Goal: Task Accomplishment & Management: Complete application form

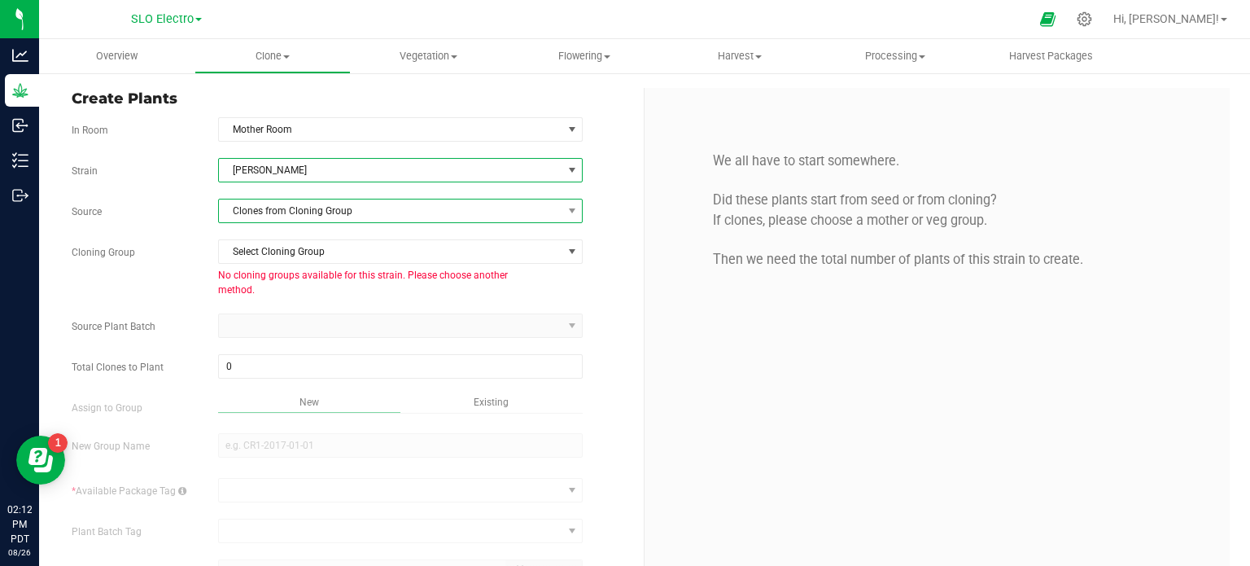
click at [351, 212] on span "Clones from Cloning Group" at bounding box center [390, 210] width 343 height 23
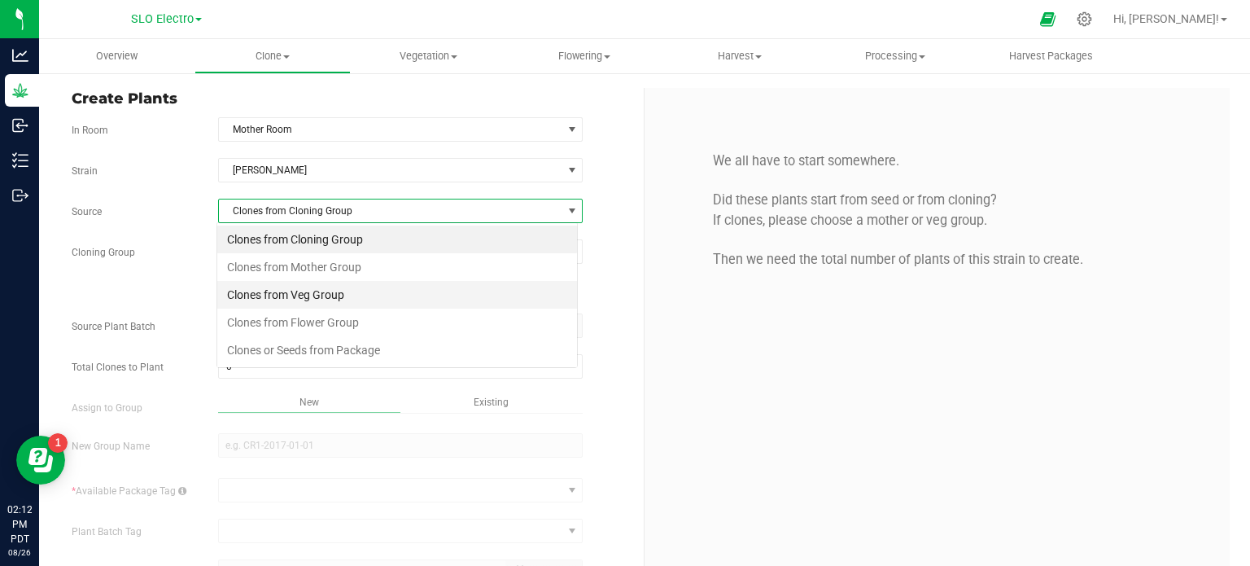
scroll to position [24, 361]
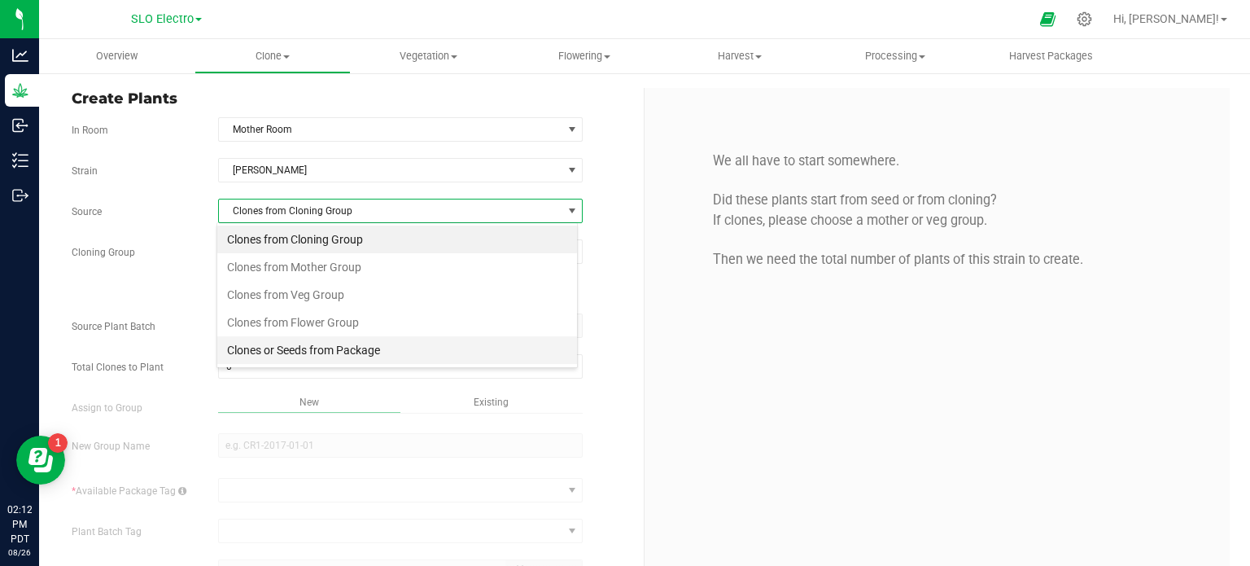
click at [358, 344] on li "Clones or Seeds from Package" at bounding box center [397, 350] width 360 height 28
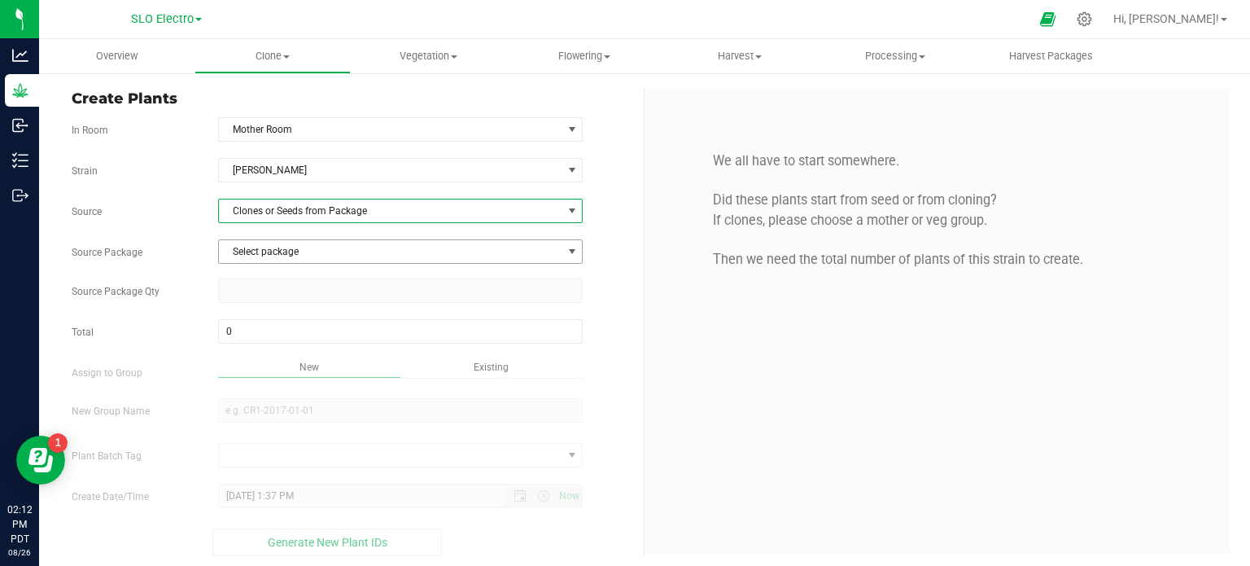
click at [394, 246] on span "Select package" at bounding box center [390, 251] width 343 height 23
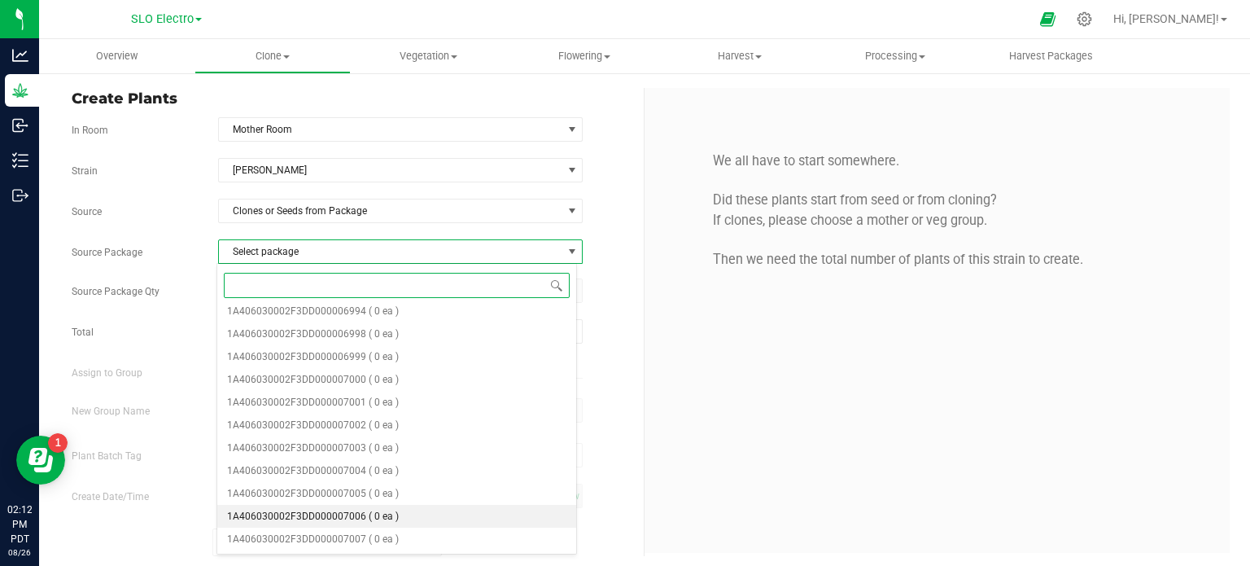
scroll to position [3, 0]
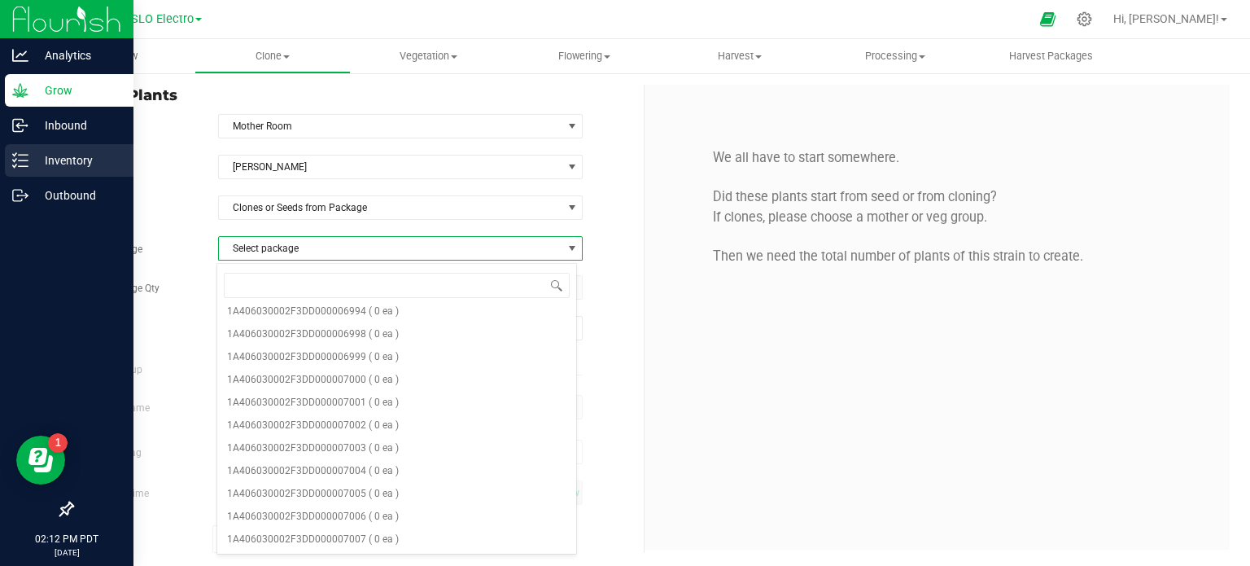
click at [39, 166] on p "Inventory" at bounding box center [77, 161] width 98 height 20
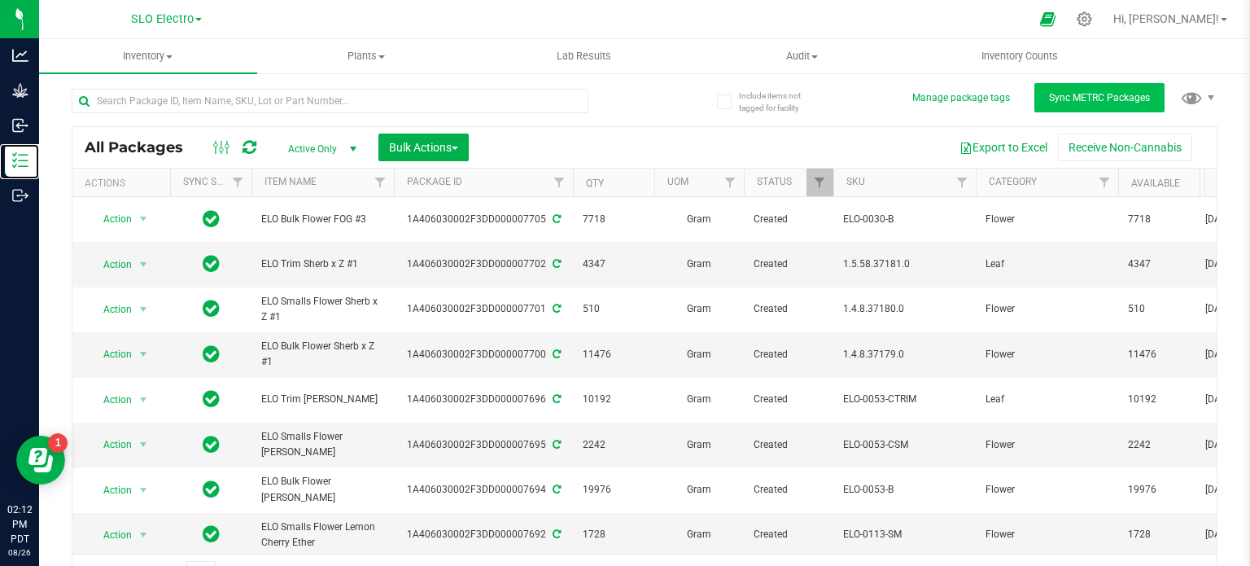
scroll to position [3, 0]
click at [1076, 100] on span "Sync METRC Packages" at bounding box center [1099, 96] width 101 height 11
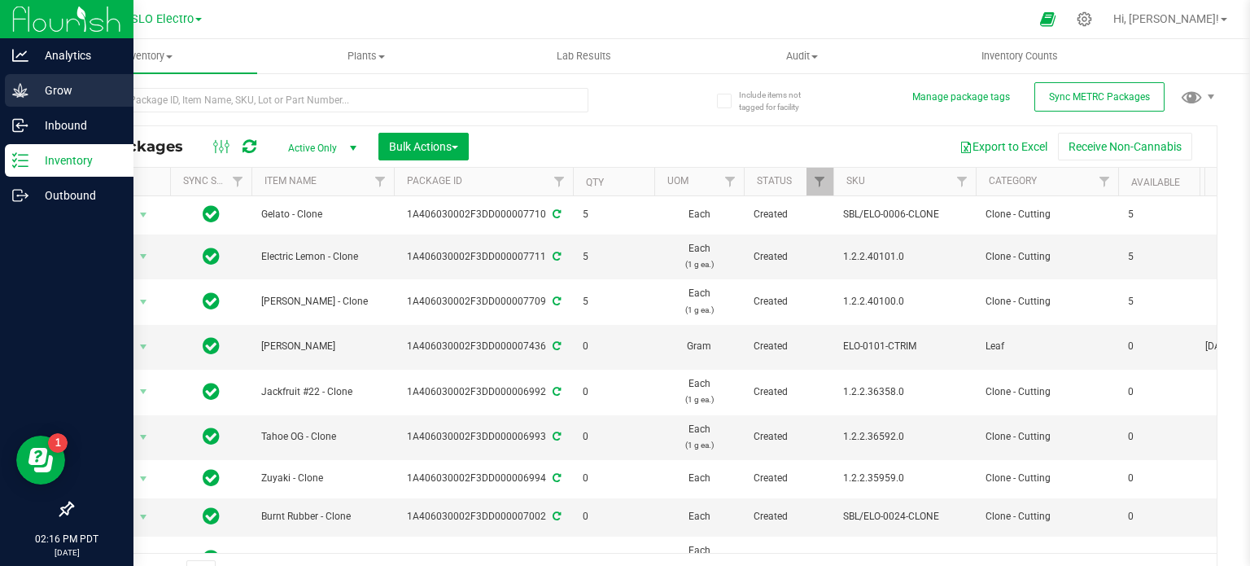
click at [52, 90] on p "Grow" at bounding box center [77, 91] width 98 height 20
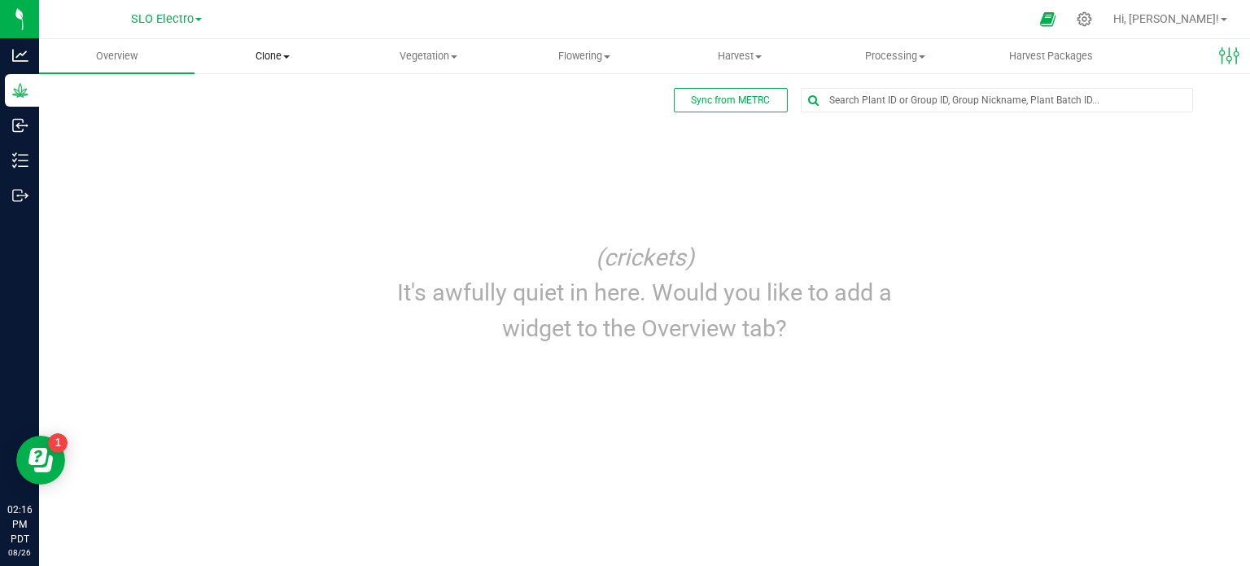
click at [273, 59] on span "Clone" at bounding box center [272, 56] width 154 height 15
click at [286, 123] on span "Cloning groups" at bounding box center [256, 118] width 123 height 14
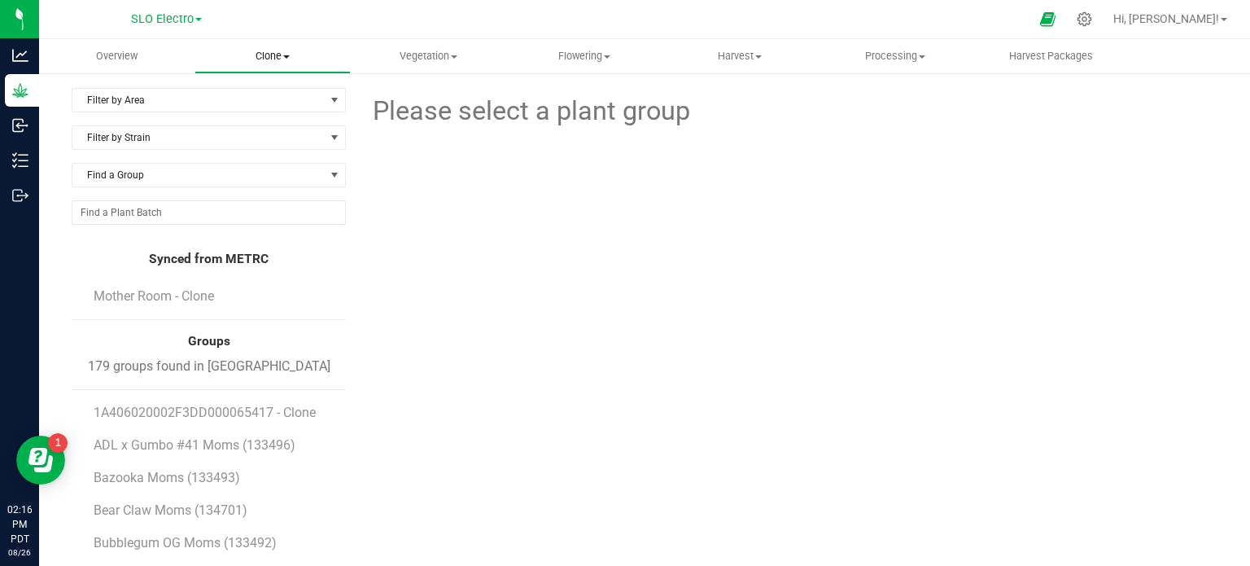
click at [273, 59] on span "Clone" at bounding box center [272, 56] width 154 height 15
click at [297, 102] on span "Create plants" at bounding box center [252, 98] width 115 height 14
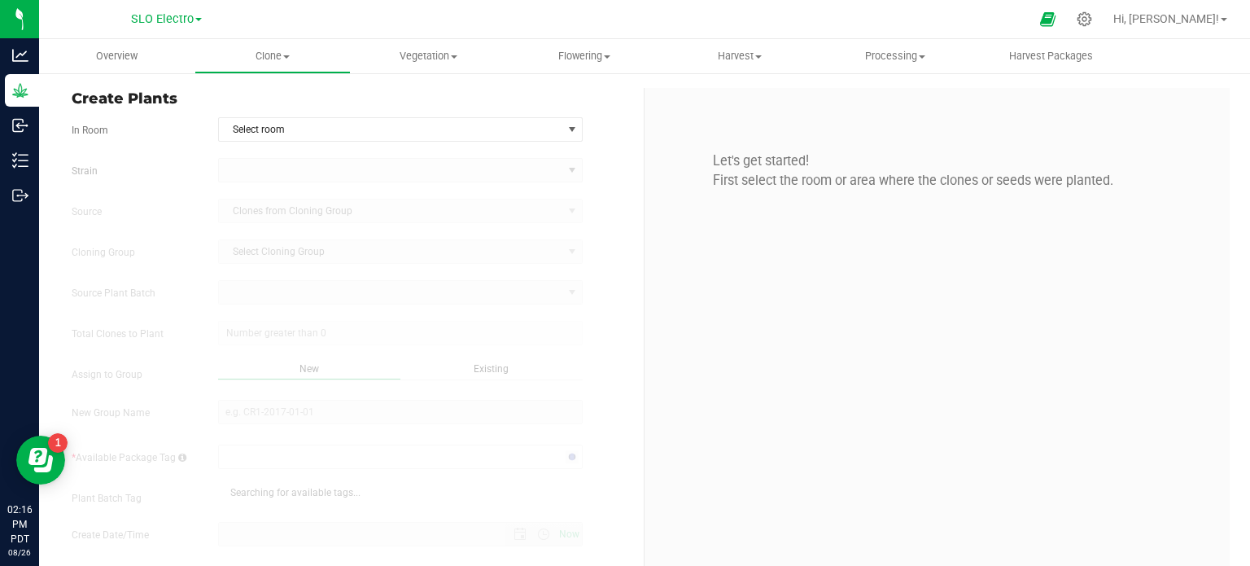
type input "[DATE] 2:16 PM"
click at [407, 123] on span "Select room" at bounding box center [390, 129] width 343 height 23
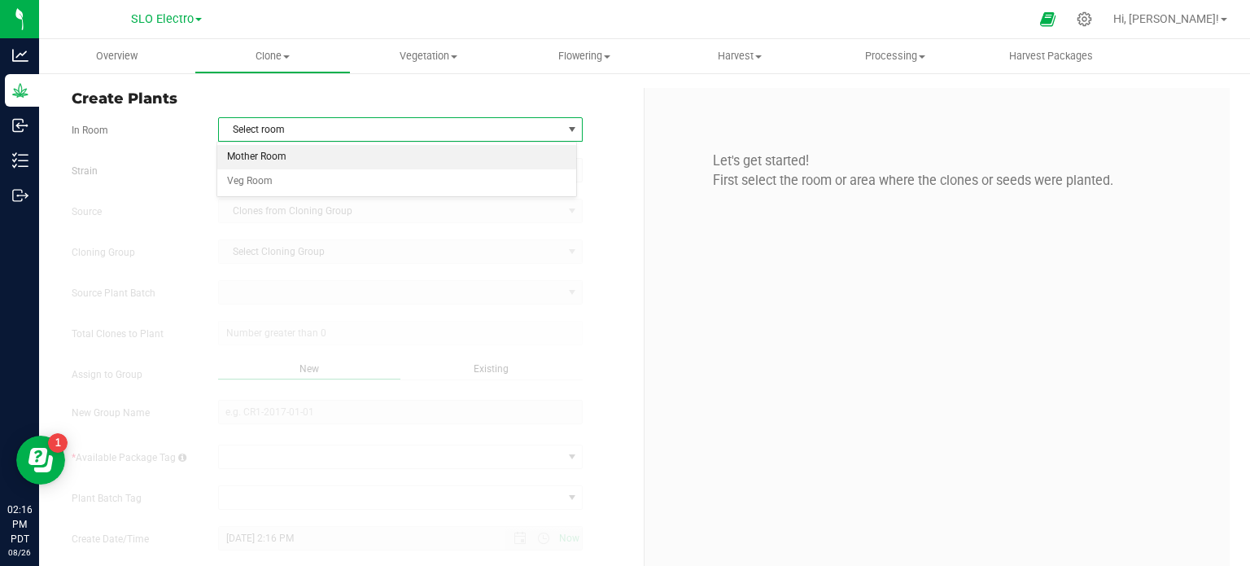
click at [279, 160] on li "Mother Room" at bounding box center [397, 157] width 360 height 24
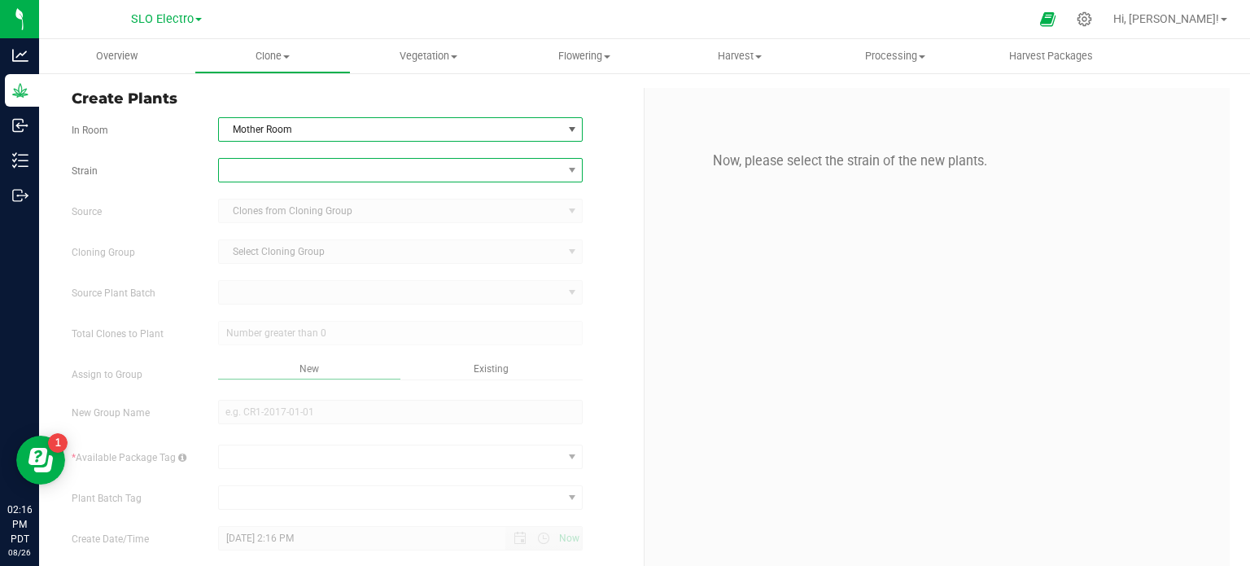
click at [282, 175] on span at bounding box center [390, 170] width 343 height 23
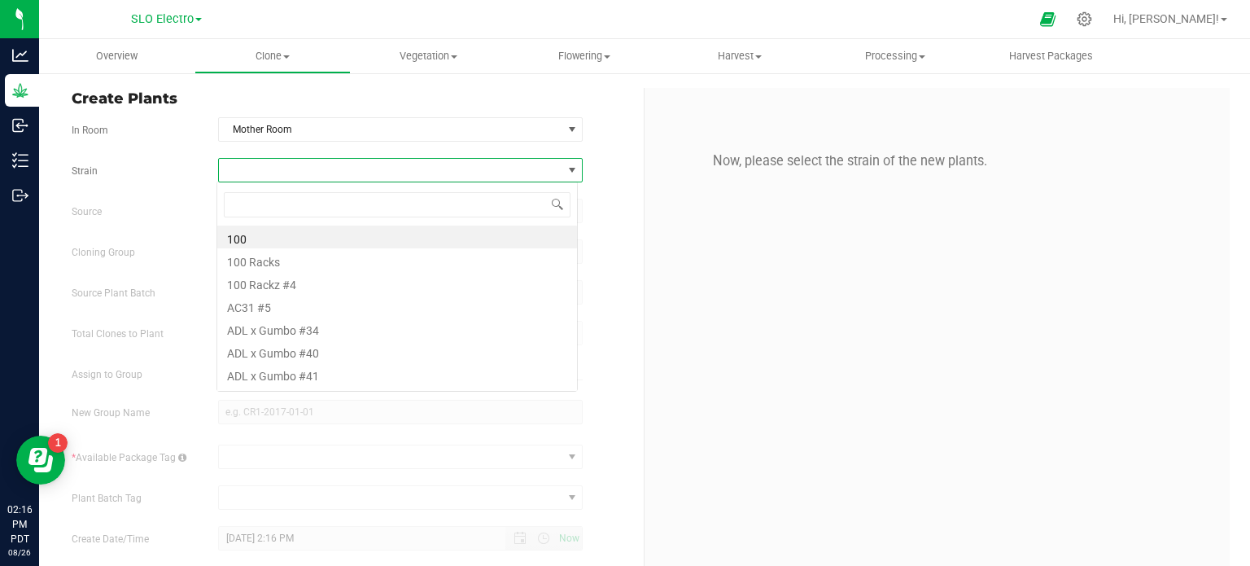
scroll to position [24, 361]
type input "Lar"
click at [270, 237] on li "[PERSON_NAME]" at bounding box center [397, 236] width 360 height 23
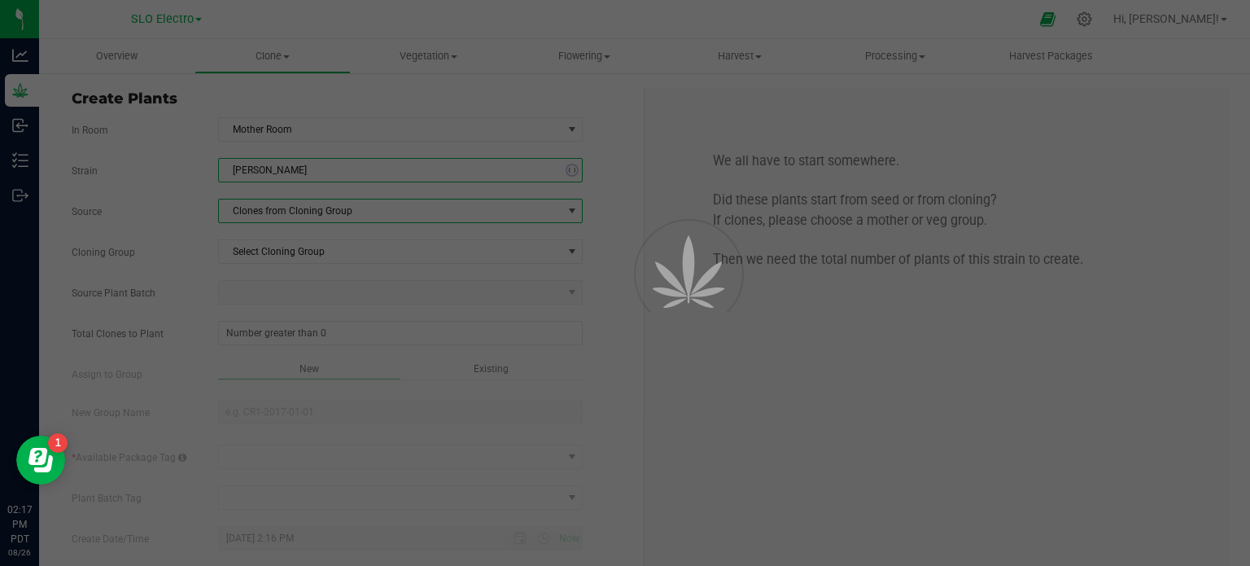
click at [300, 209] on span "Clones from Cloning Group" at bounding box center [390, 210] width 343 height 23
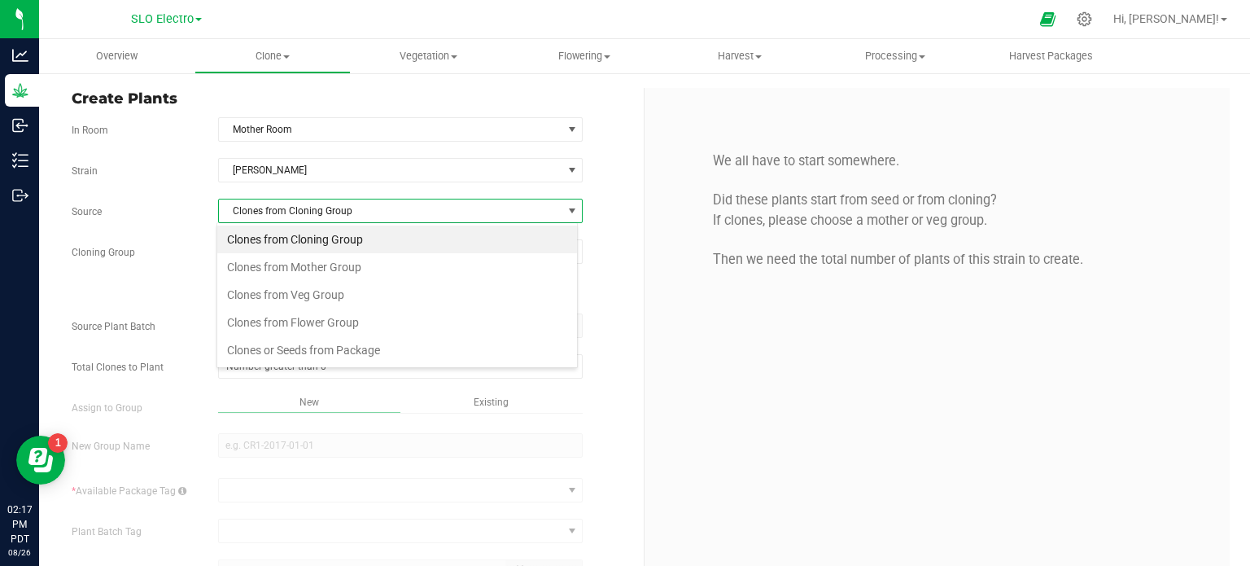
scroll to position [24, 361]
click at [372, 348] on li "Clones or Seeds from Package" at bounding box center [397, 350] width 360 height 28
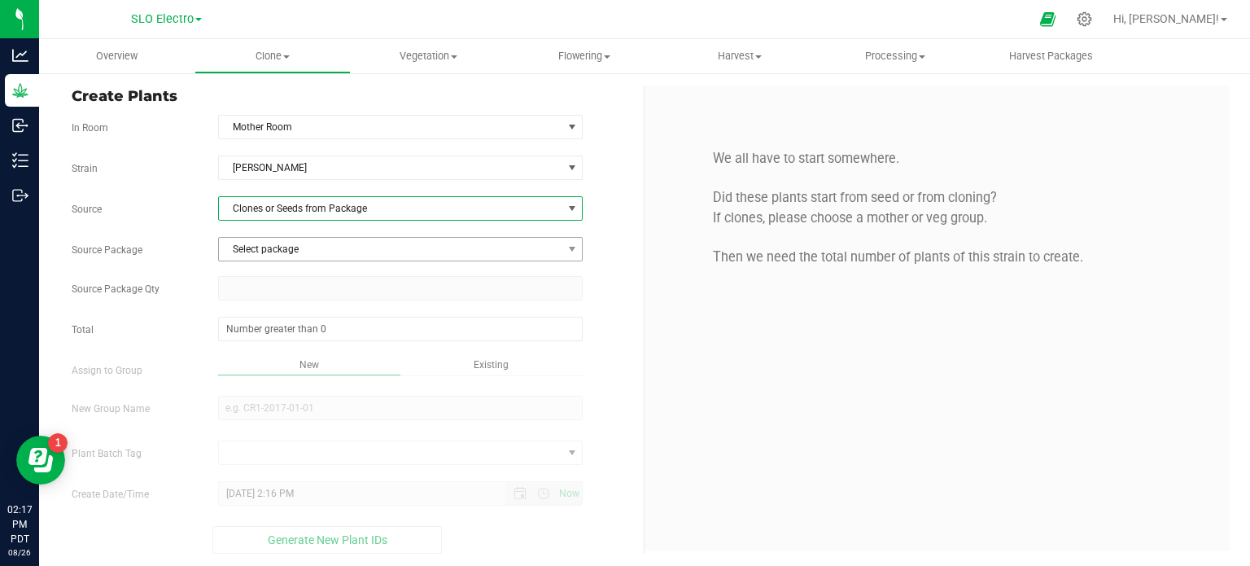
scroll to position [3, 0]
click at [400, 250] on span "Select package" at bounding box center [390, 248] width 343 height 23
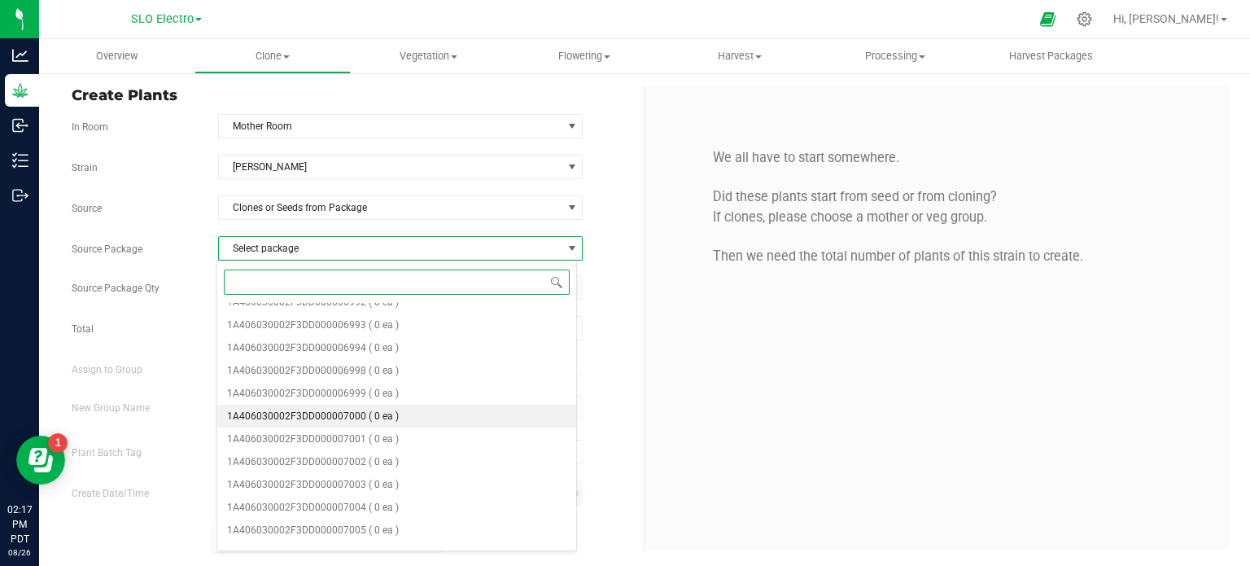
scroll to position [485, 0]
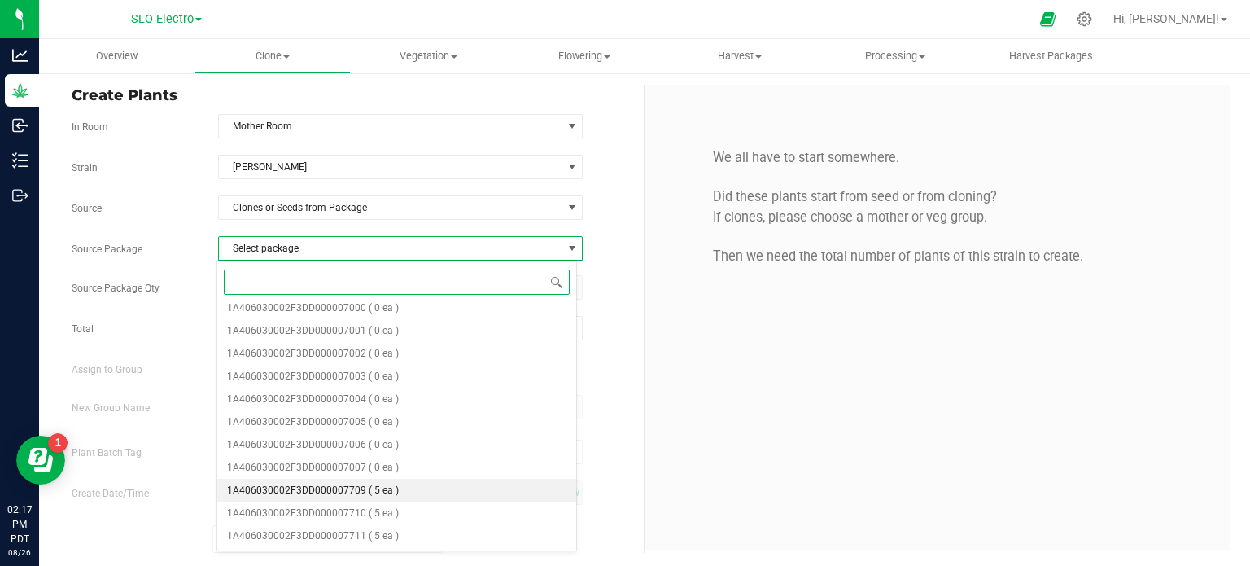
click at [387, 488] on span "( 5 ea )" at bounding box center [384, 489] width 30 height 11
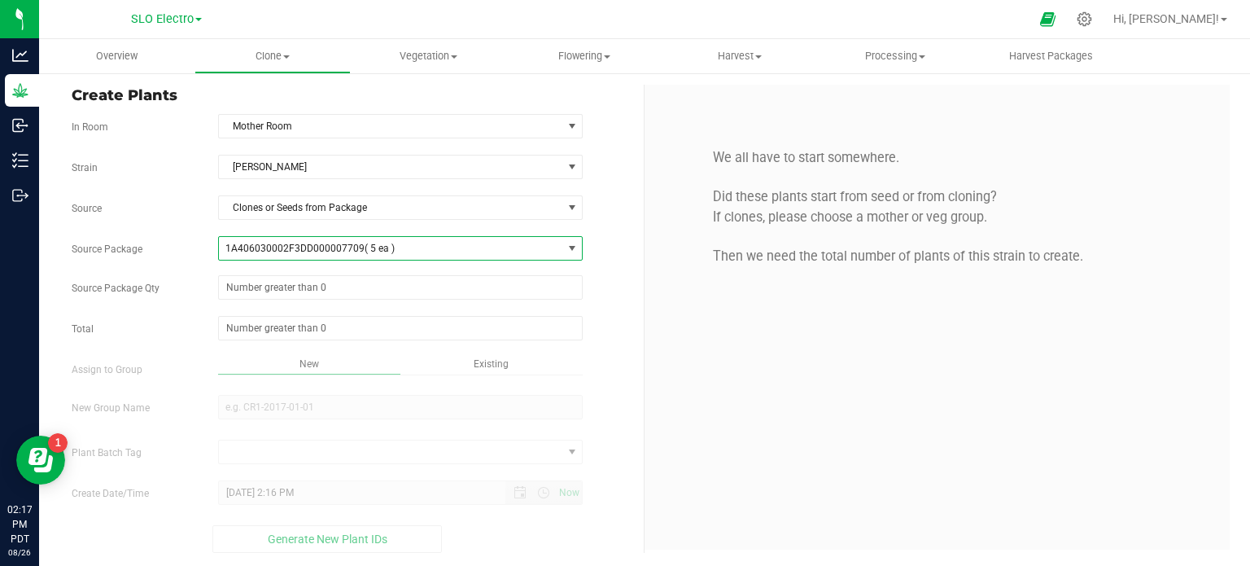
click at [327, 300] on div "Strain [PERSON_NAME] Source Clones or Seeds from Package Source Package 1A40603…" at bounding box center [352, 354] width 560 height 398
click at [355, 282] on span at bounding box center [400, 287] width 365 height 24
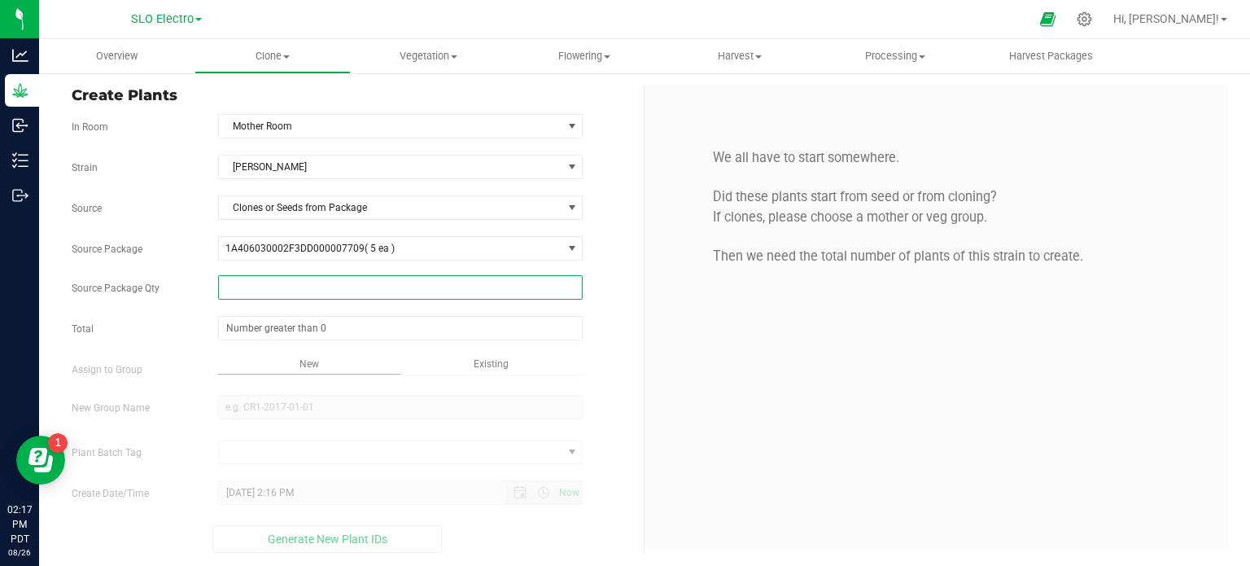
type input "5"
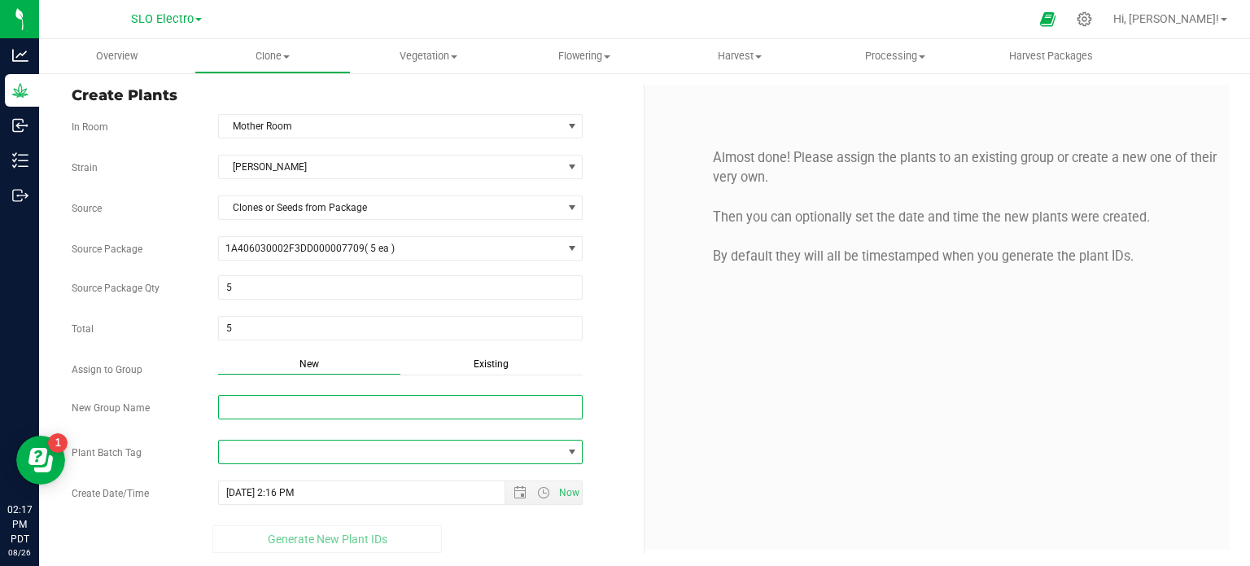
click at [300, 396] on input "New Group Name" at bounding box center [400, 407] width 365 height 24
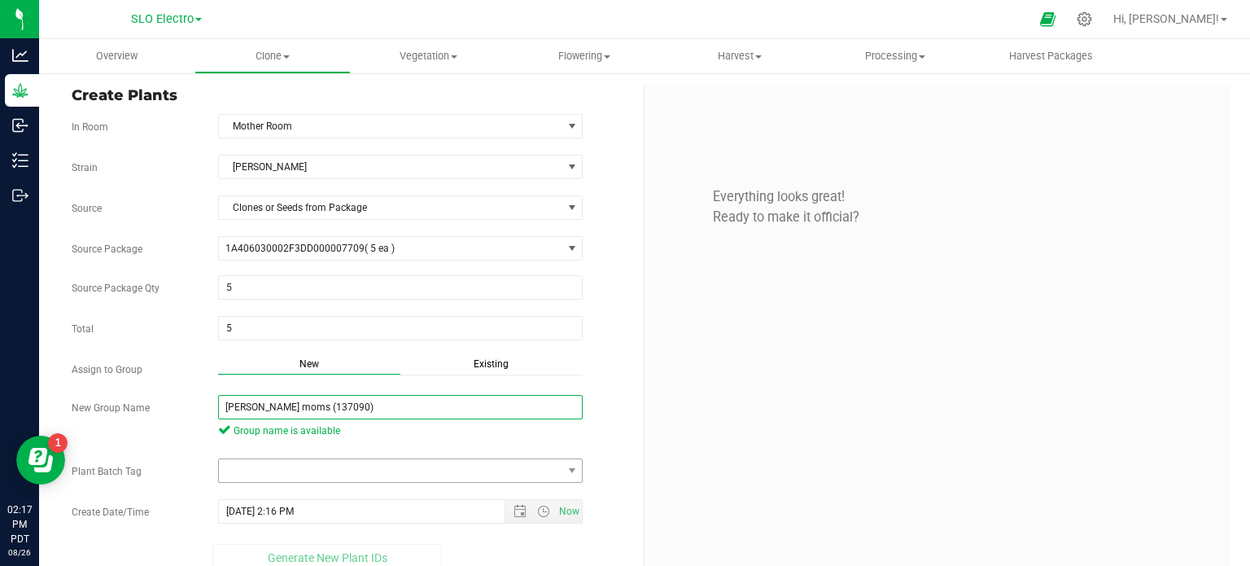
type input "[PERSON_NAME] moms (137090)"
click at [278, 466] on span at bounding box center [390, 470] width 343 height 23
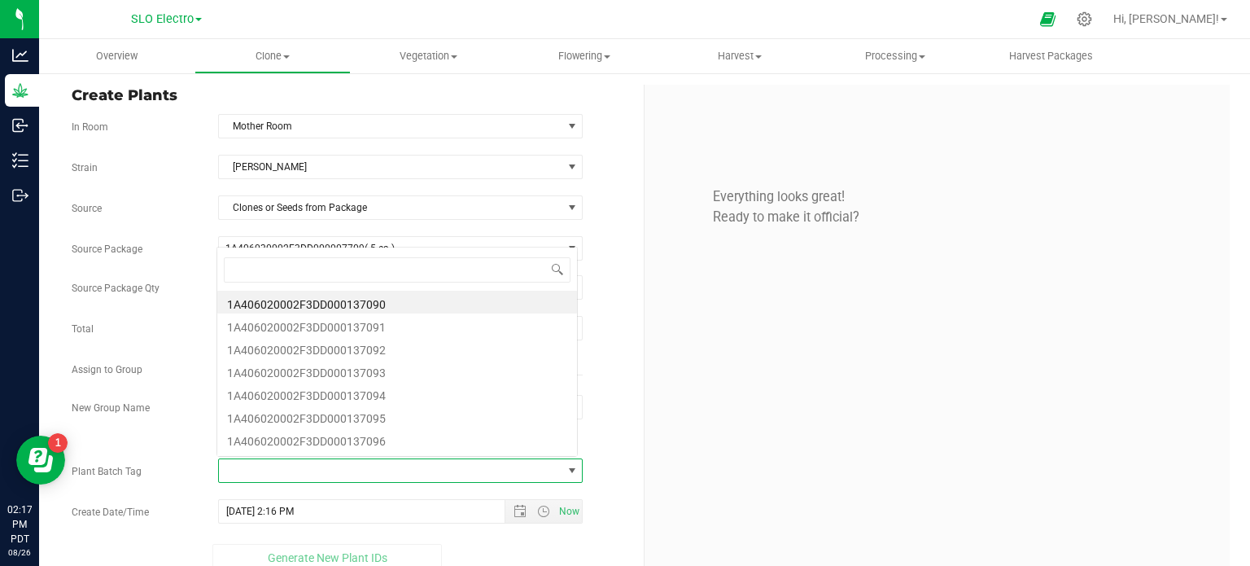
scroll to position [24, 357]
click at [391, 304] on li "1A406020002F3DD000137090" at bounding box center [397, 302] width 360 height 23
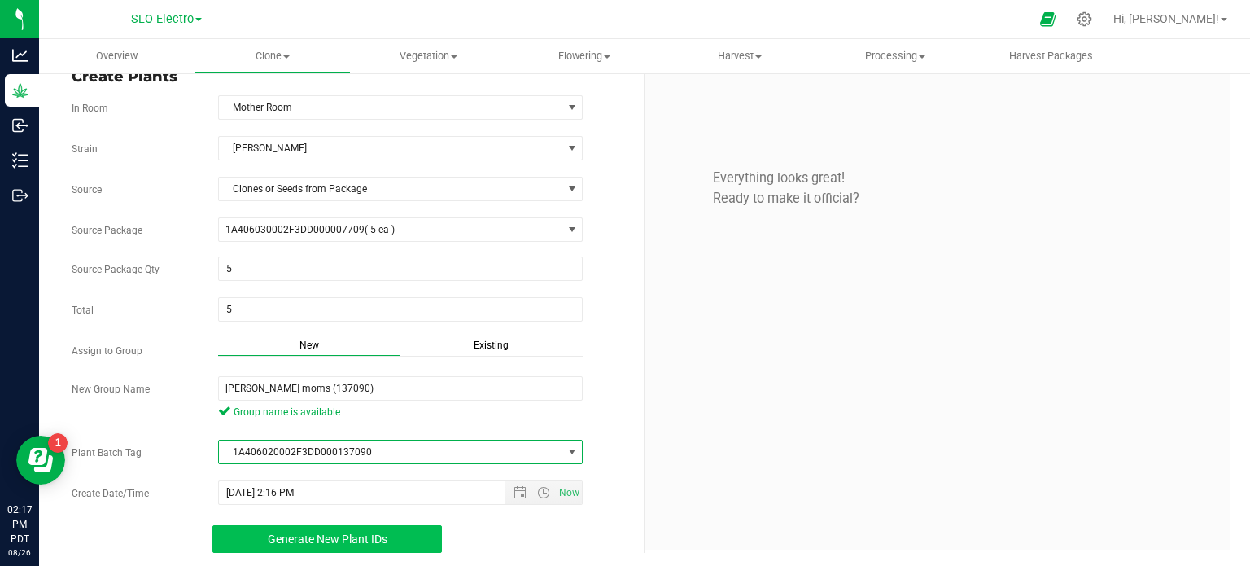
click at [348, 534] on span "Generate New Plant IDs" at bounding box center [328, 538] width 120 height 13
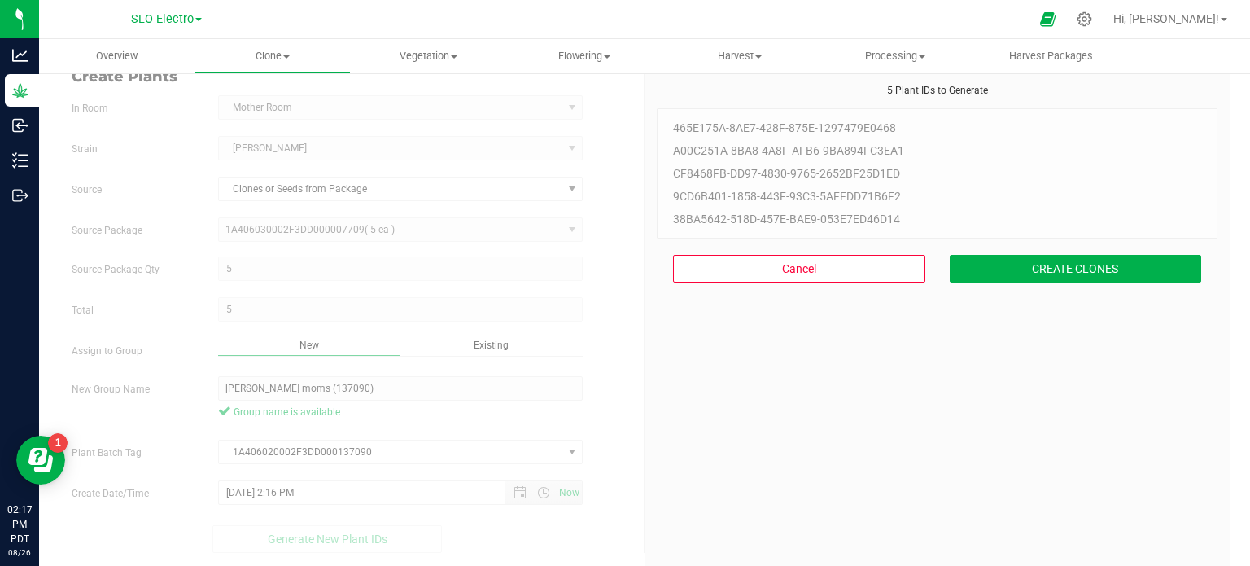
scroll to position [49, 0]
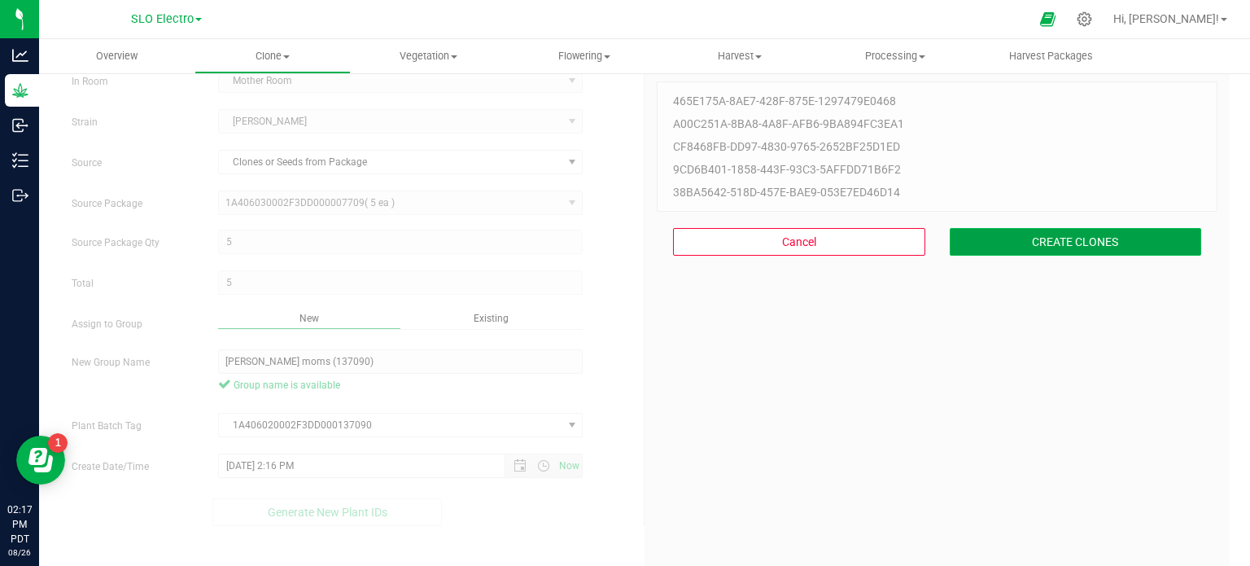
click at [1045, 247] on button "CREATE CLONES" at bounding box center [1076, 242] width 252 height 28
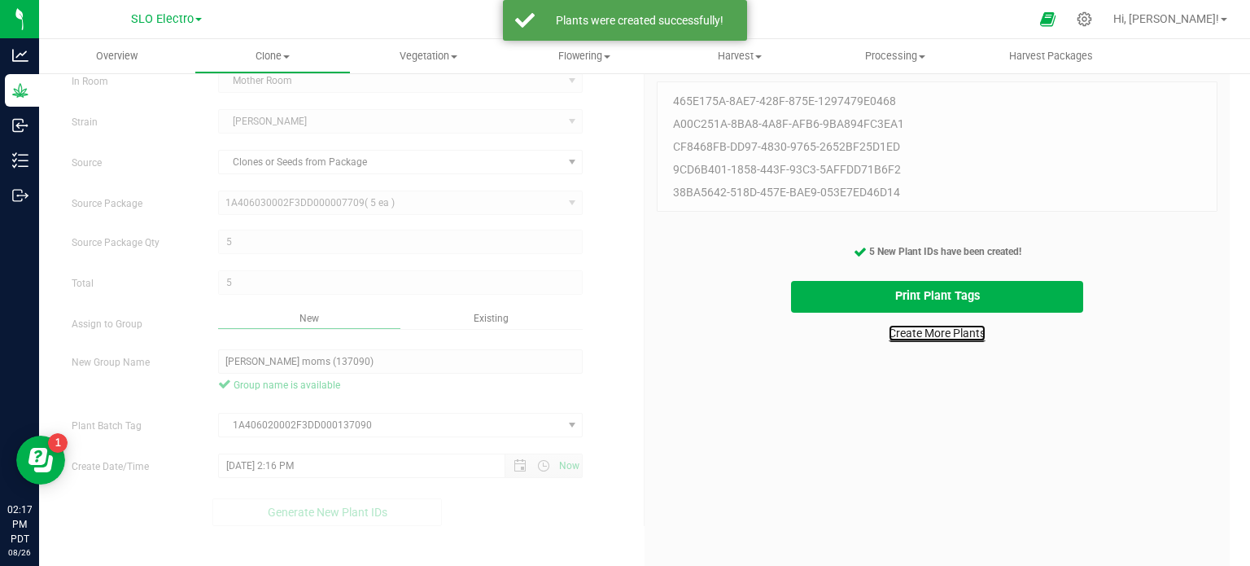
click at [913, 326] on link "Create More Plants" at bounding box center [937, 333] width 97 height 16
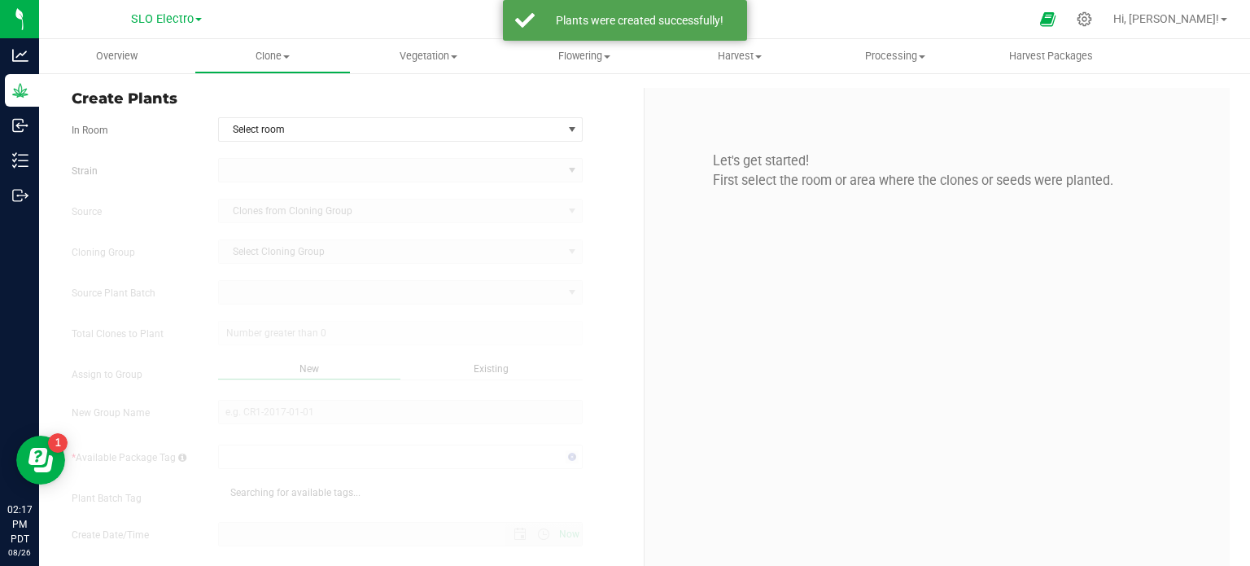
type input "[DATE] 2:17 PM"
click at [305, 126] on span "Select room" at bounding box center [390, 129] width 343 height 23
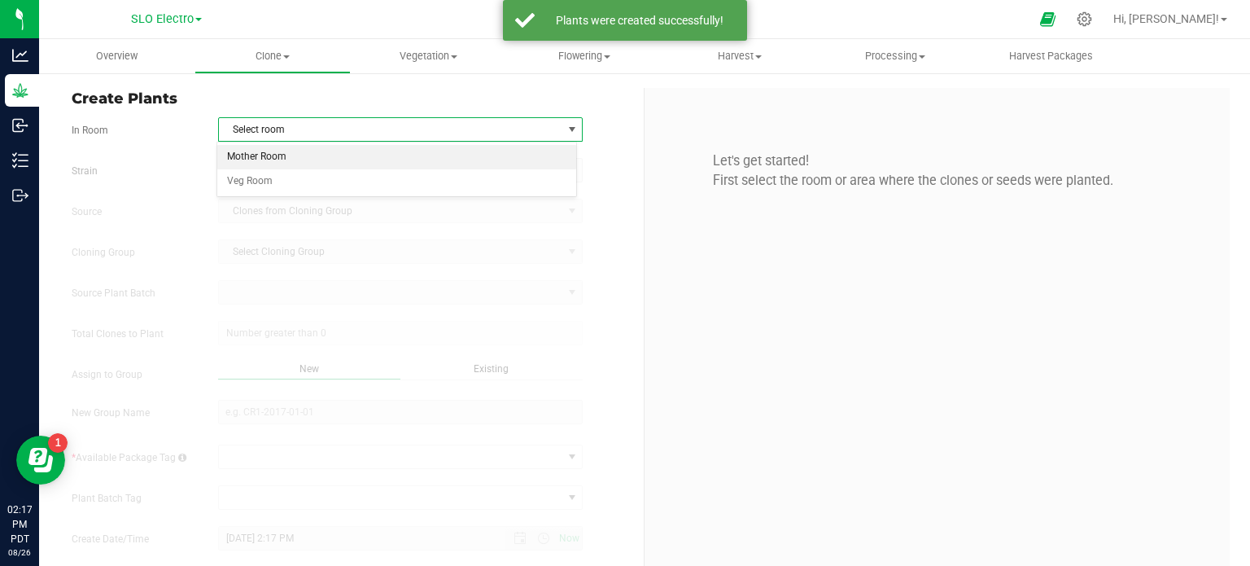
click at [299, 155] on li "Mother Room" at bounding box center [397, 157] width 360 height 24
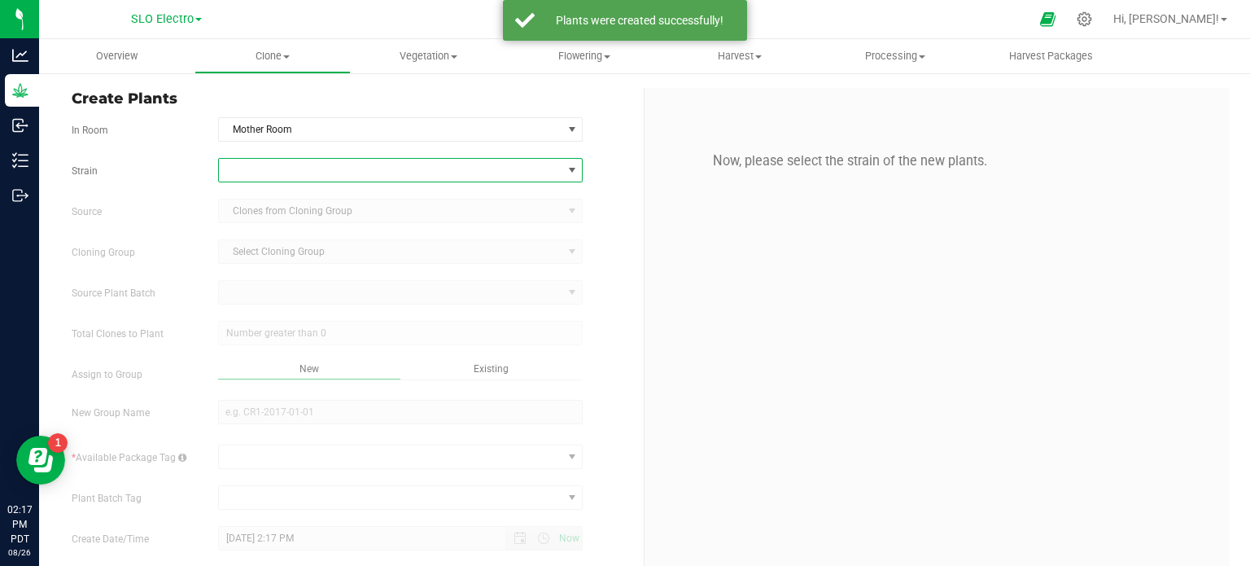
click at [317, 177] on span at bounding box center [390, 170] width 343 height 23
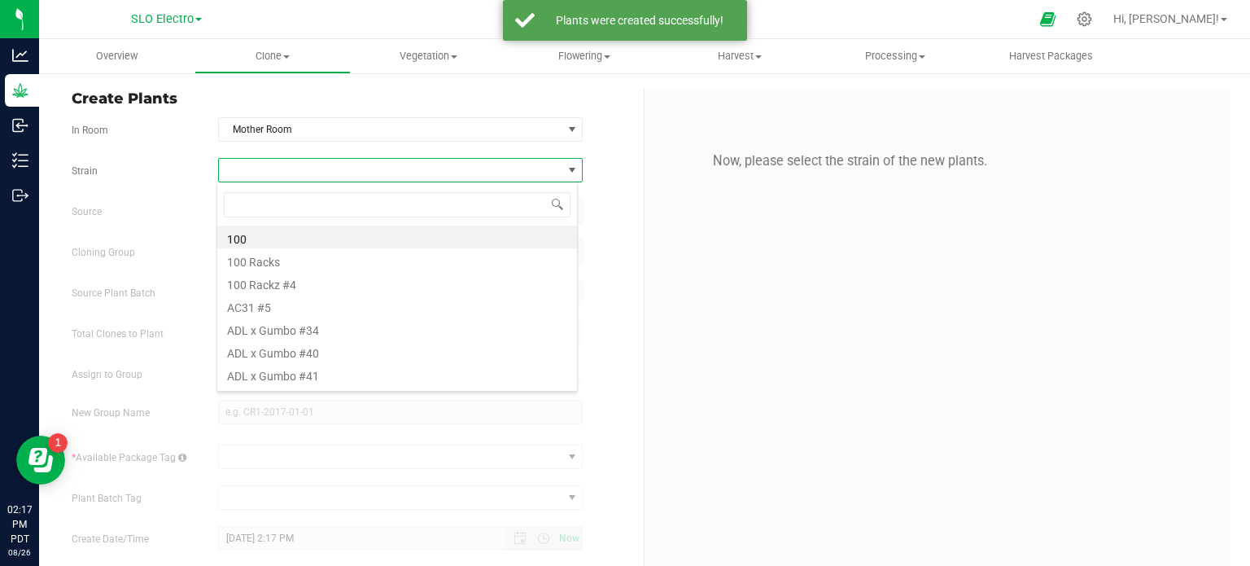
scroll to position [24, 361]
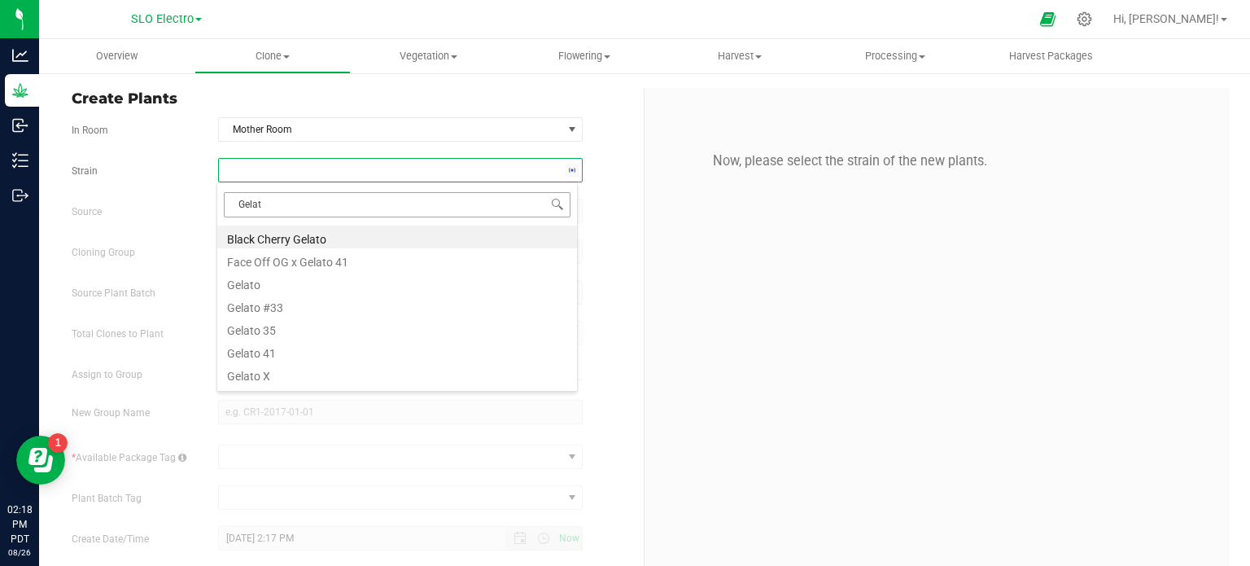
type input "Gelato"
click at [282, 288] on li "Gelato" at bounding box center [397, 282] width 360 height 23
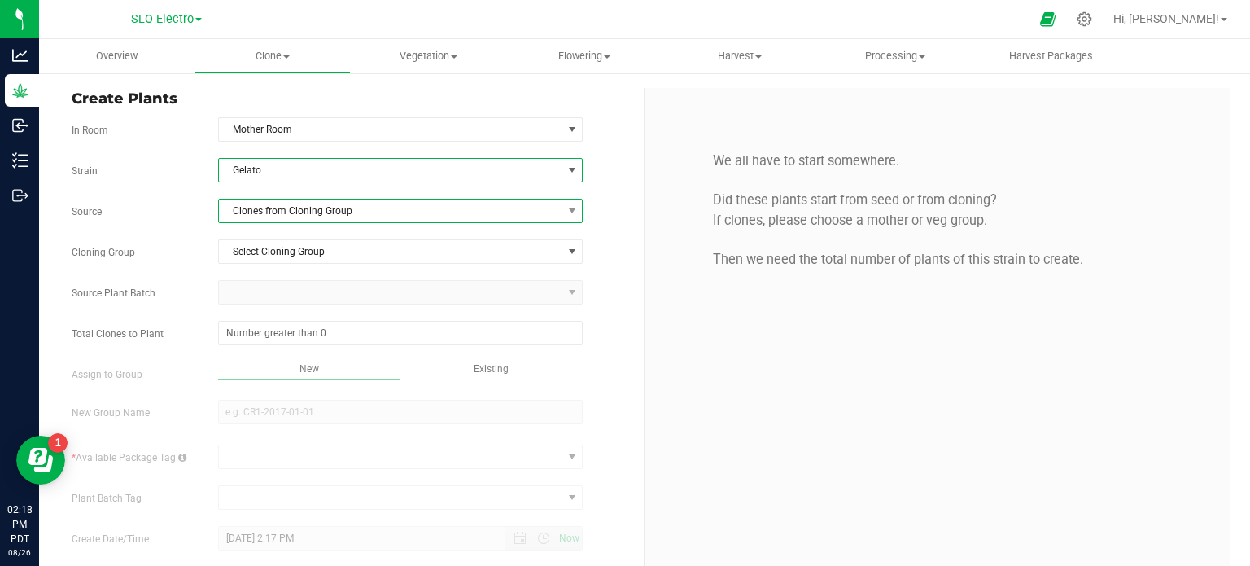
click at [305, 208] on span "Clones from Cloning Group" at bounding box center [390, 210] width 343 height 23
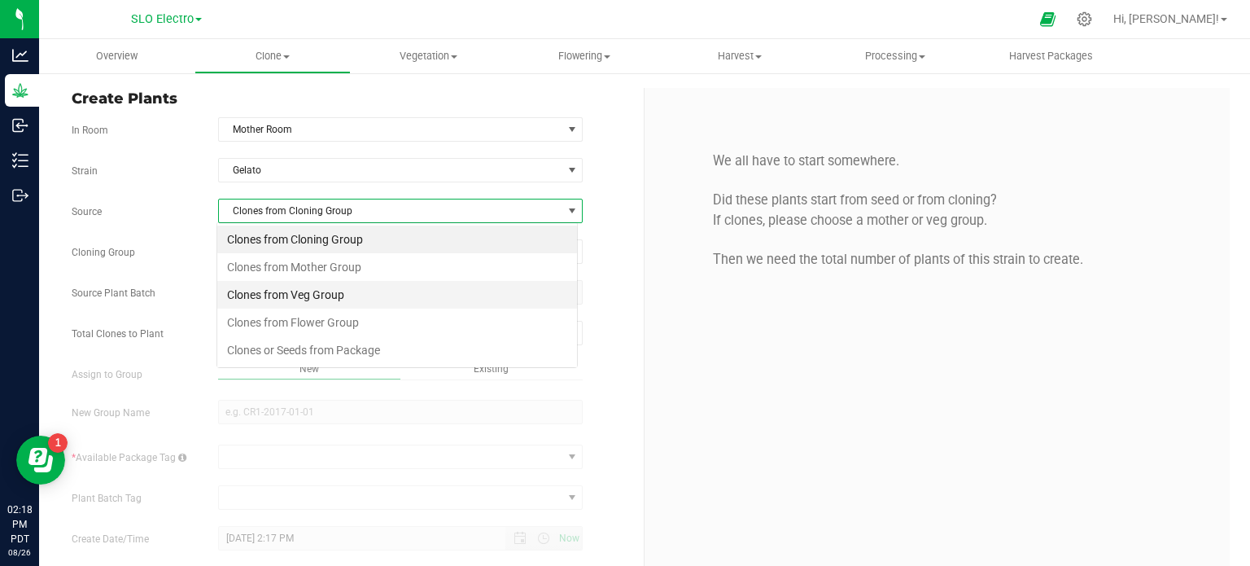
scroll to position [24, 361]
drag, startPoint x: 309, startPoint y: 343, endPoint x: 313, endPoint y: 317, distance: 26.4
click at [309, 342] on li "Clones or Seeds from Package" at bounding box center [397, 350] width 360 height 28
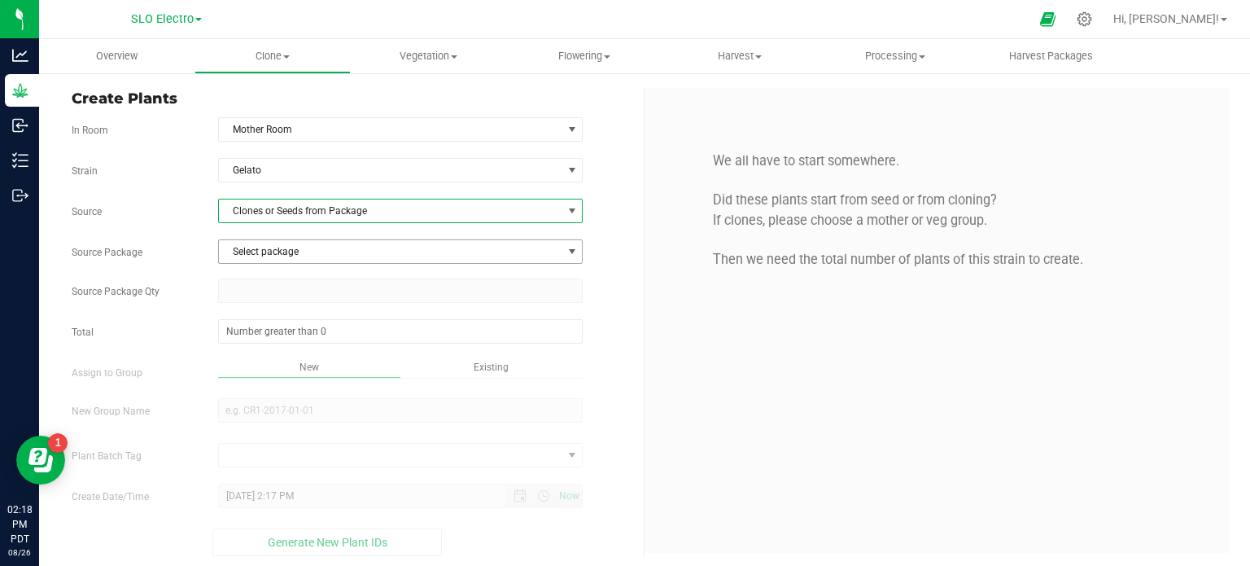
click at [335, 247] on span "Select package" at bounding box center [390, 251] width 343 height 23
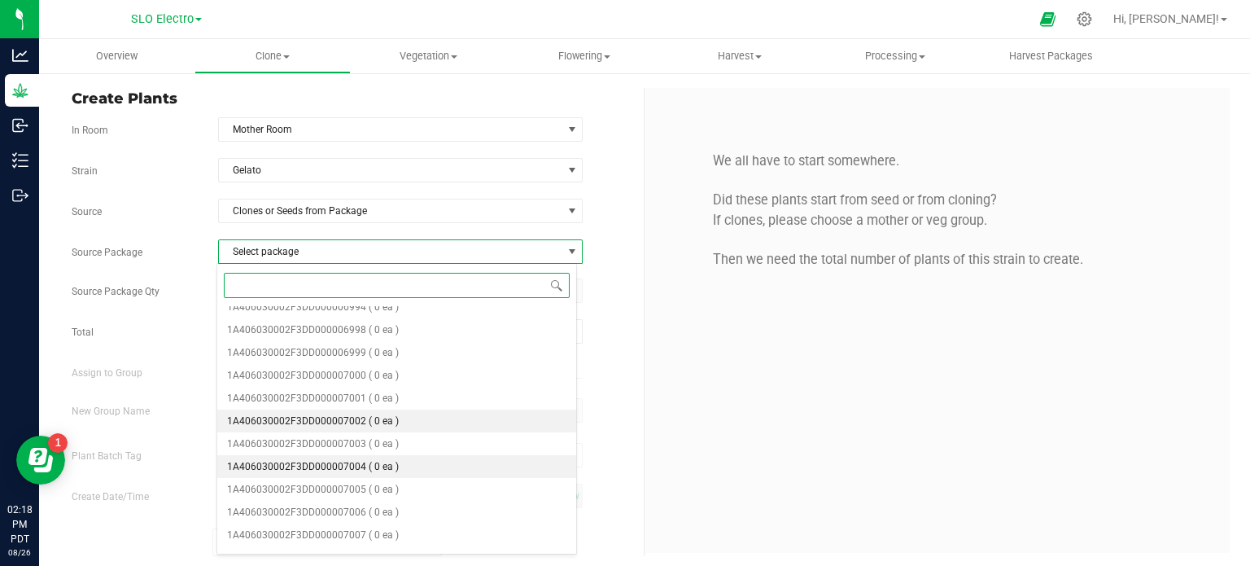
scroll to position [462, 0]
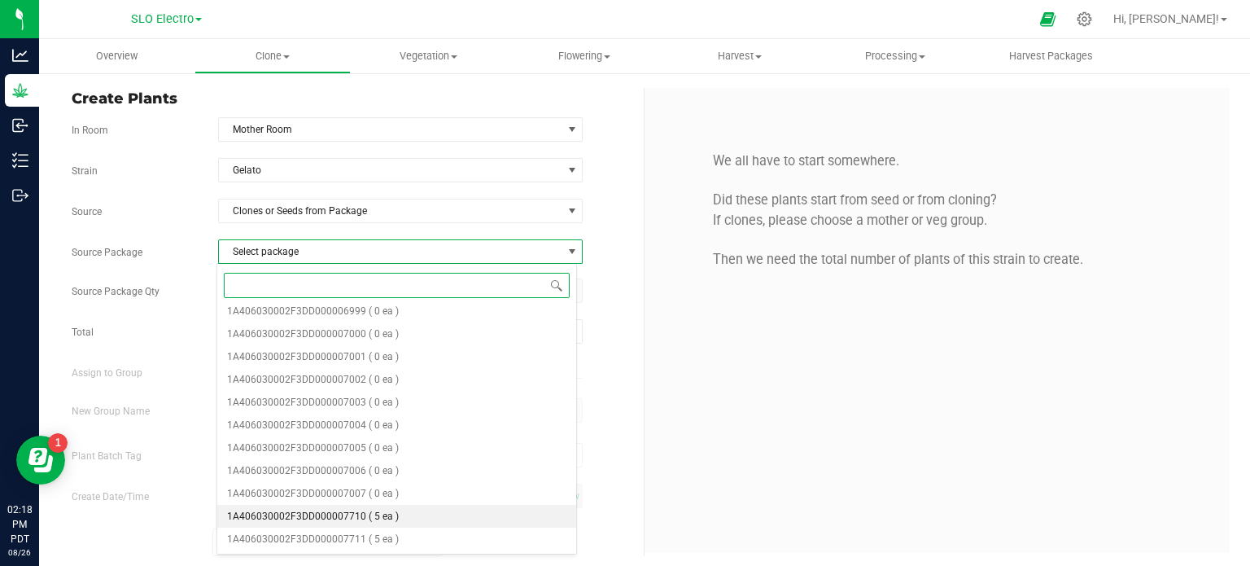
click at [388, 520] on span "( 5 ea )" at bounding box center [384, 515] width 30 height 11
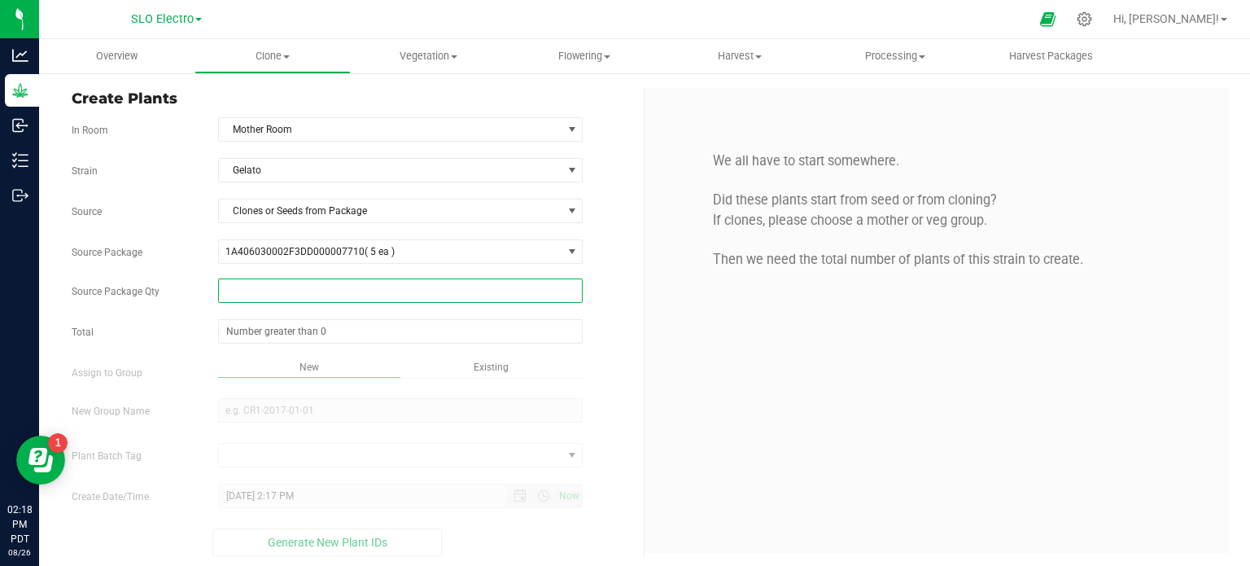
click at [371, 287] on span at bounding box center [400, 290] width 365 height 24
click at [354, 315] on div "Strain [GEOGRAPHIC_DATA] Source Clones or Seeds from Package Source Package 1A4…" at bounding box center [352, 357] width 560 height 398
click at [328, 284] on span at bounding box center [400, 290] width 365 height 24
type input "5"
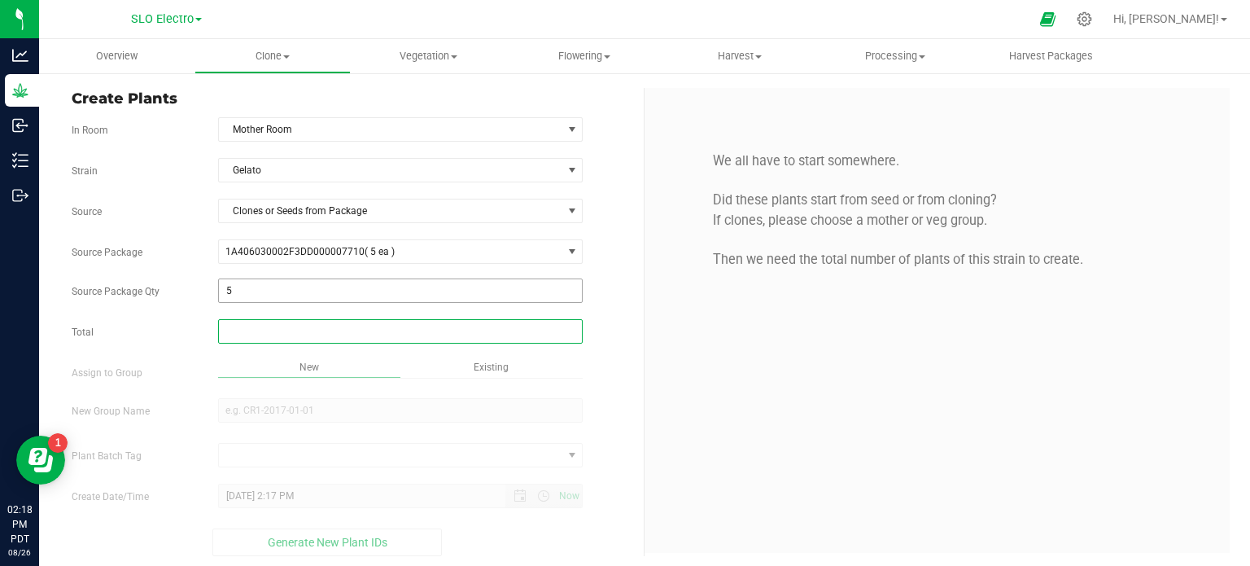
type input "5"
click at [339, 448] on div "Overview Clone Create plants Cloning groups Cloning plant batches Apply to plan…" at bounding box center [644, 302] width 1211 height 527
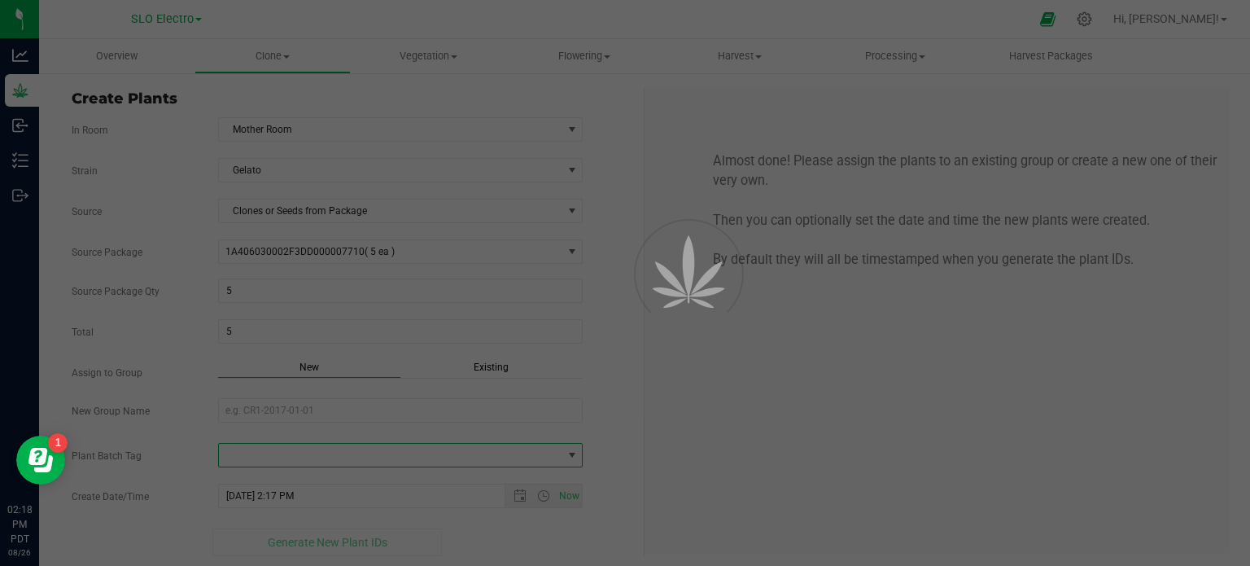
click at [315, 407] on div at bounding box center [625, 283] width 1250 height 566
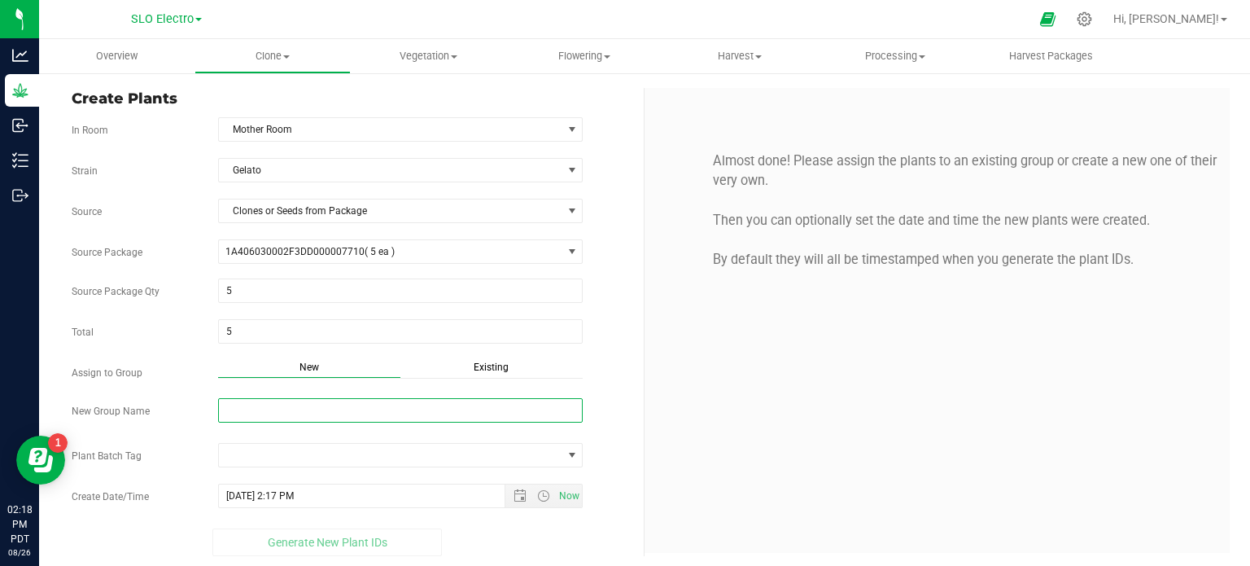
click at [315, 407] on input "New Group Name" at bounding box center [400, 410] width 365 height 24
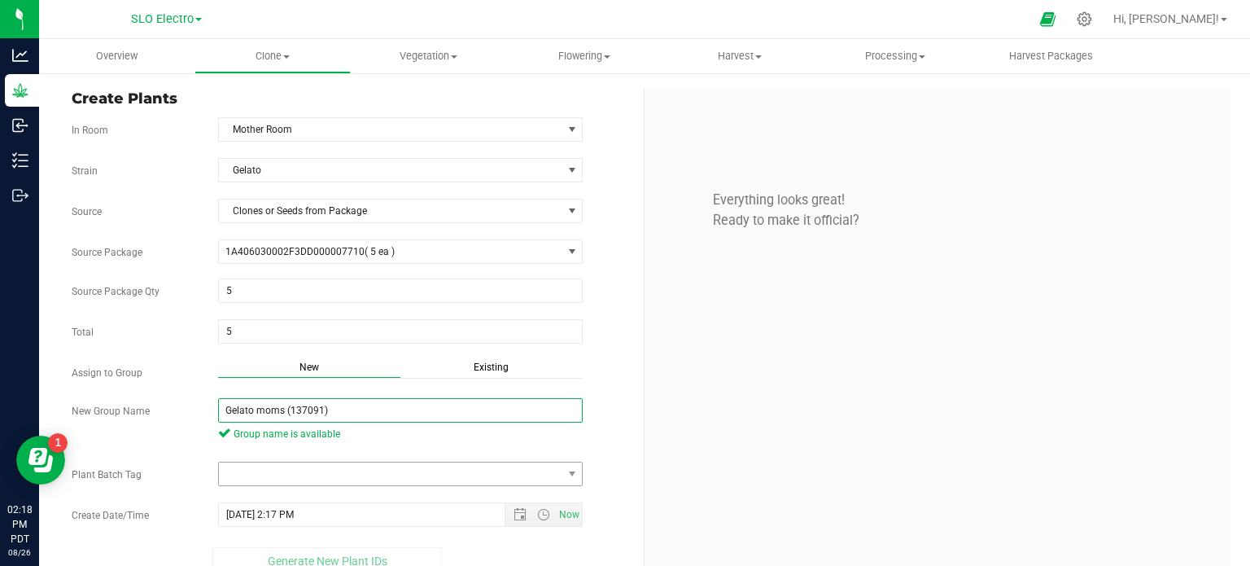
type input "Gelato moms (137091)"
click at [448, 468] on span at bounding box center [390, 473] width 343 height 23
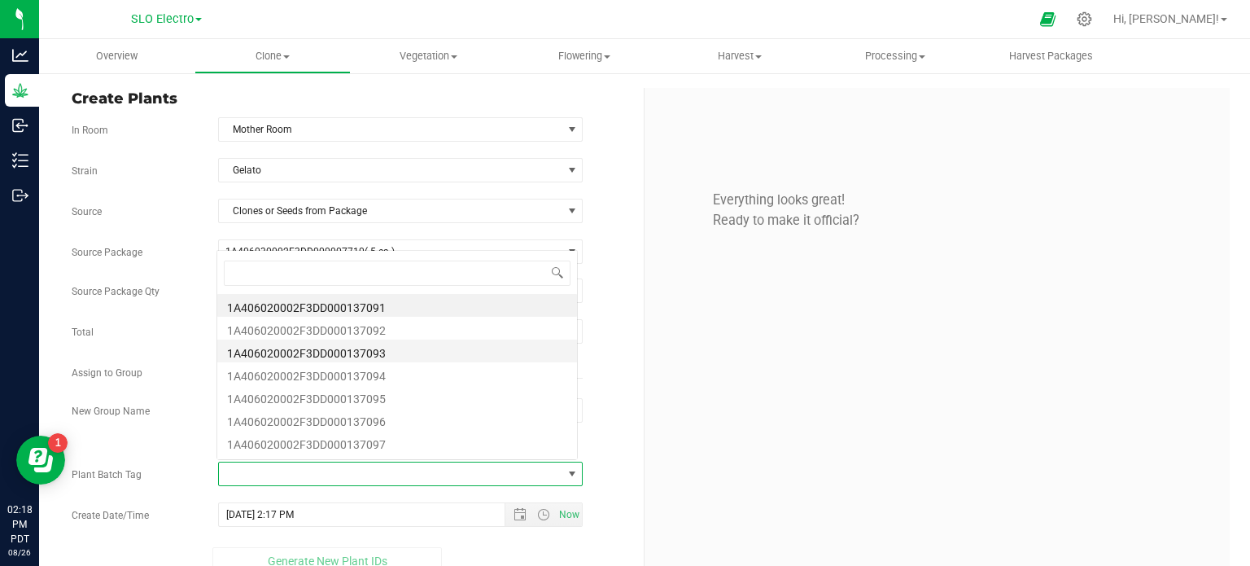
scroll to position [24, 357]
click at [397, 305] on li "1A406020002F3DD000137091" at bounding box center [397, 305] width 360 height 23
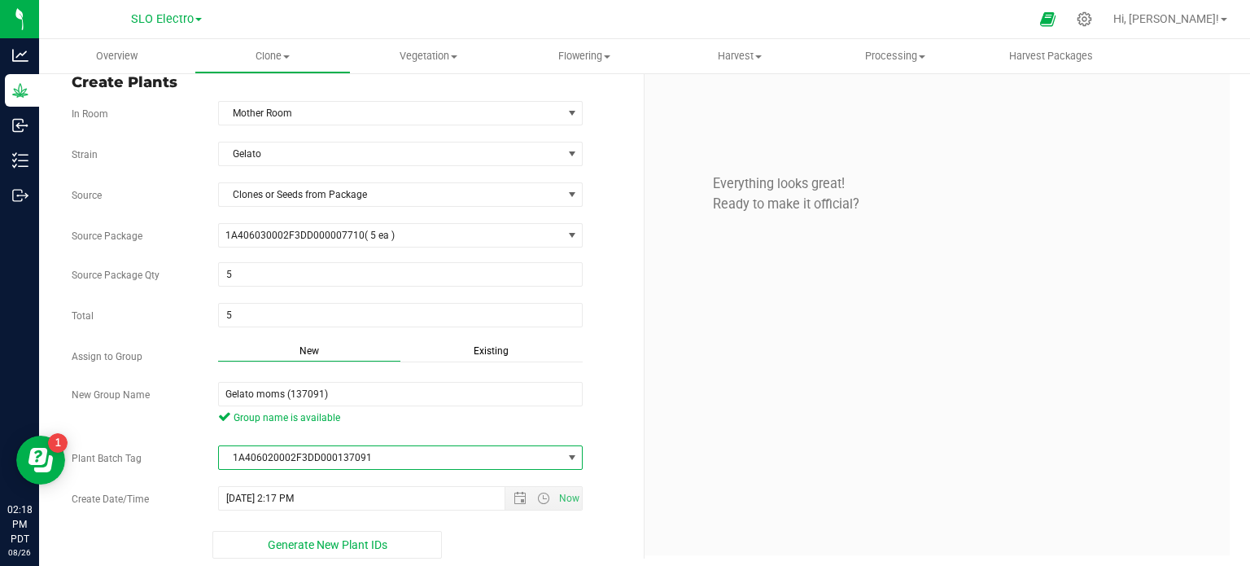
scroll to position [22, 0]
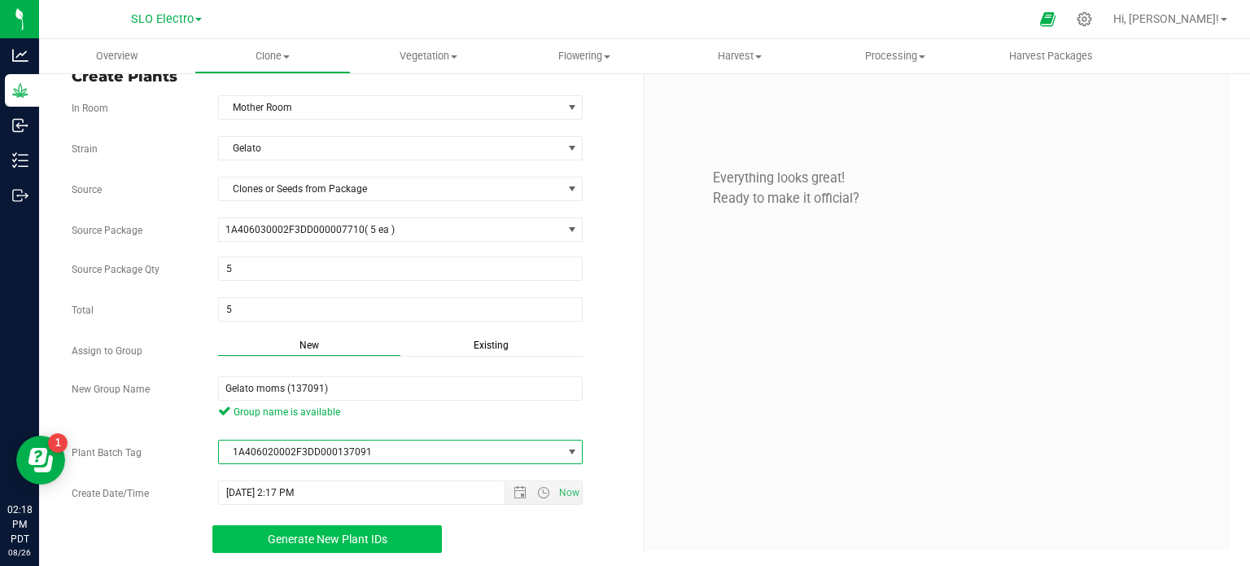
click at [400, 538] on button "Generate New Plant IDs" at bounding box center [327, 539] width 230 height 28
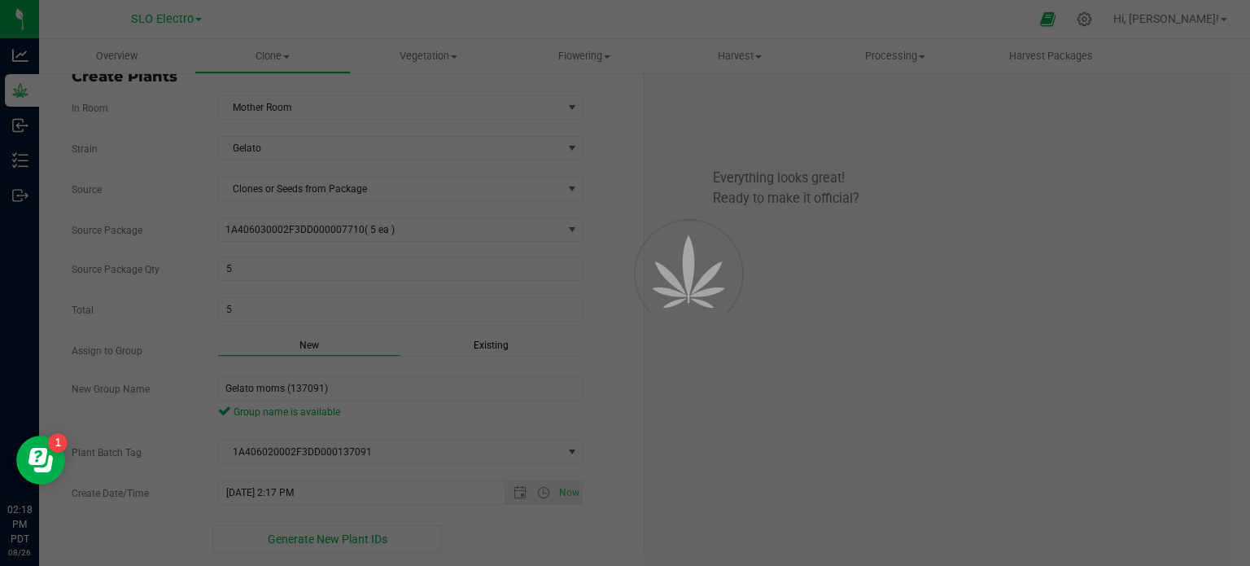
scroll to position [49, 0]
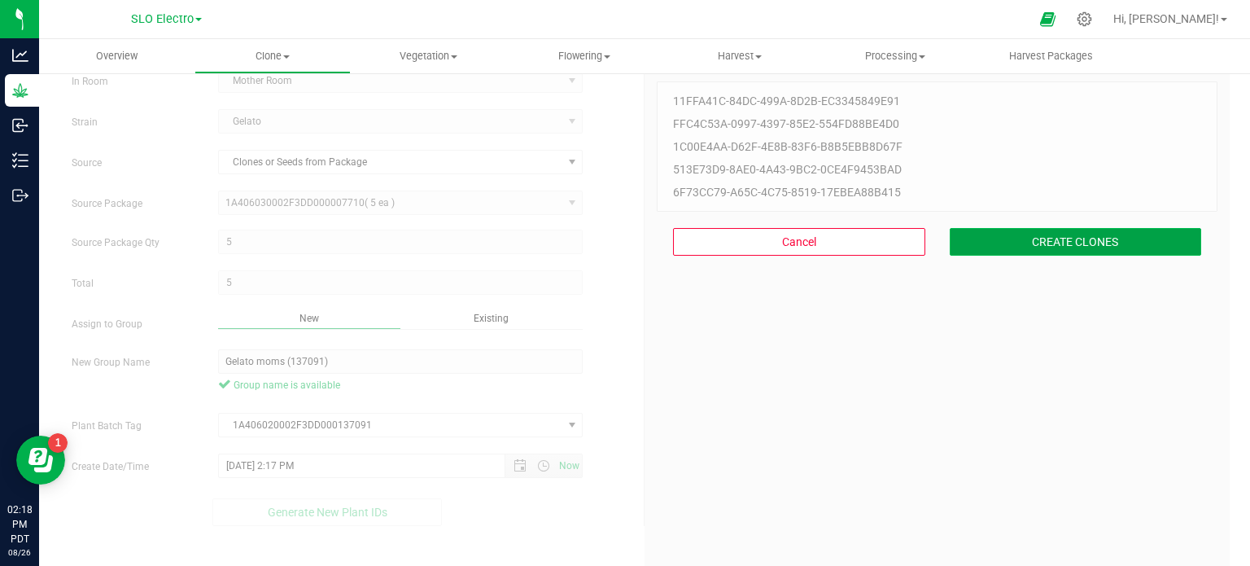
click at [1029, 251] on button "CREATE CLONES" at bounding box center [1076, 242] width 252 height 28
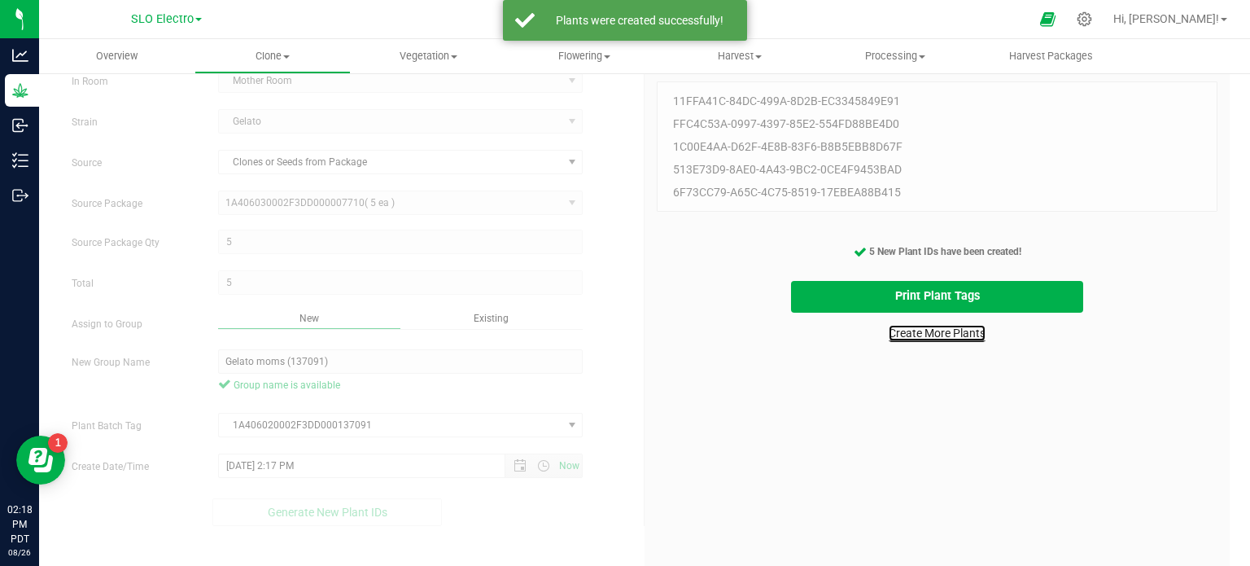
click at [955, 337] on link "Create More Plants" at bounding box center [937, 333] width 97 height 16
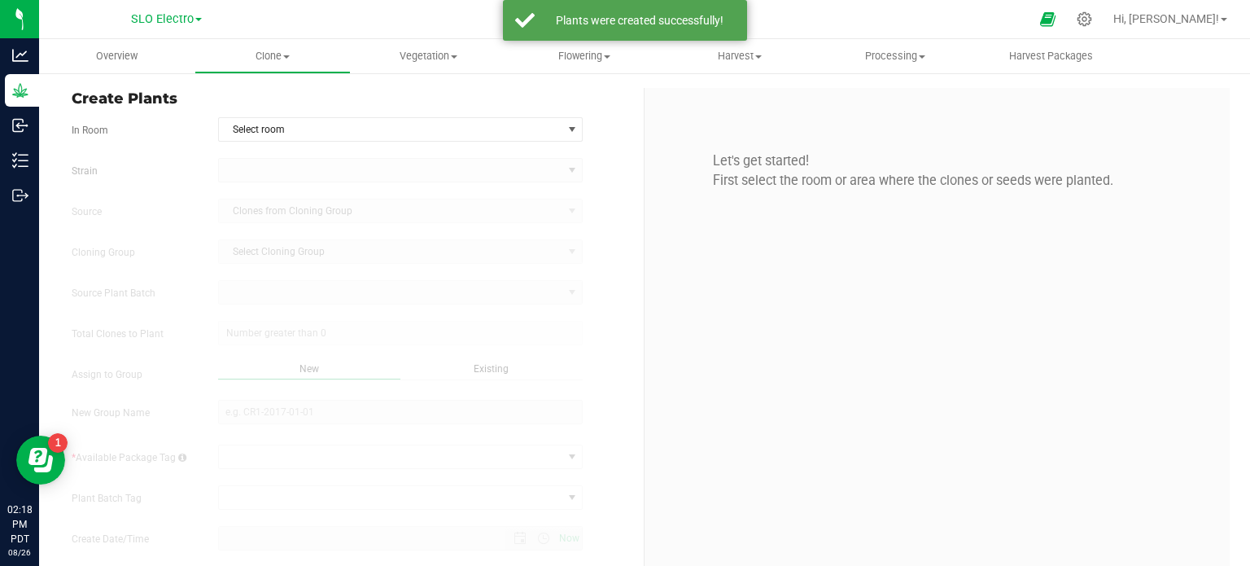
type input "[DATE] 2:18 PM"
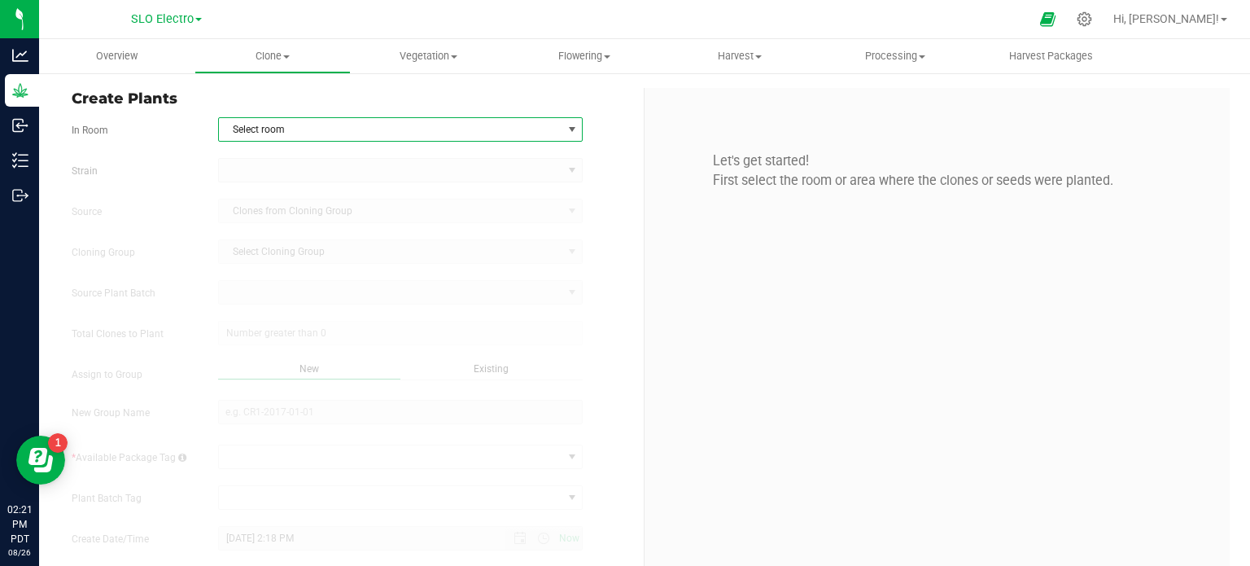
click at [348, 128] on span "Select room" at bounding box center [390, 129] width 343 height 23
click at [332, 159] on li "Mother Room" at bounding box center [397, 157] width 360 height 24
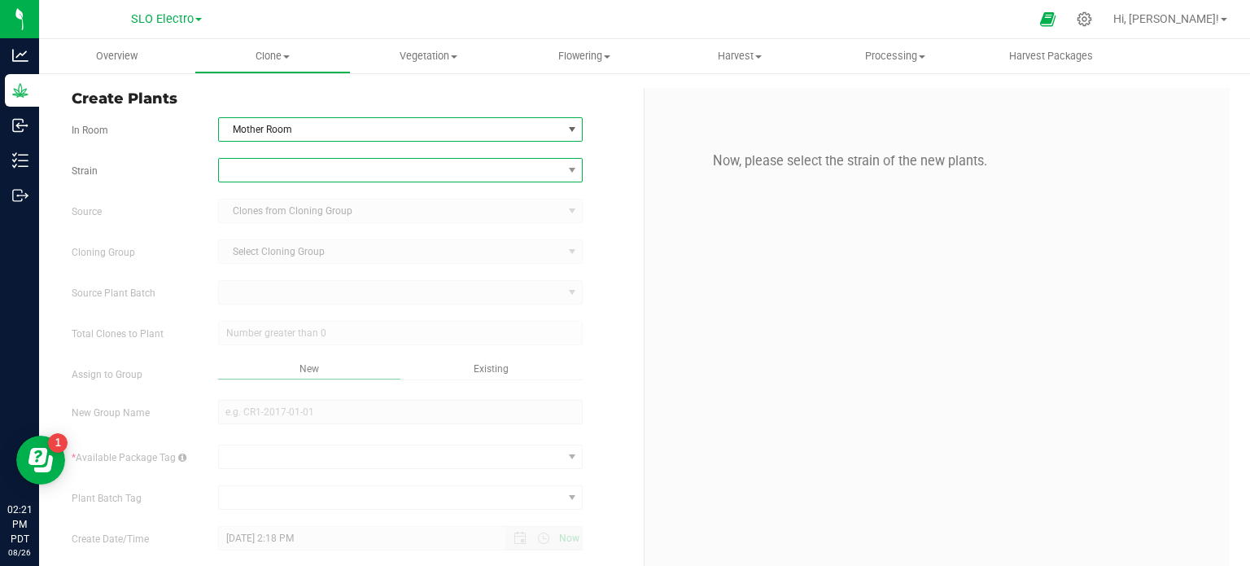
click at [323, 167] on span at bounding box center [390, 170] width 343 height 23
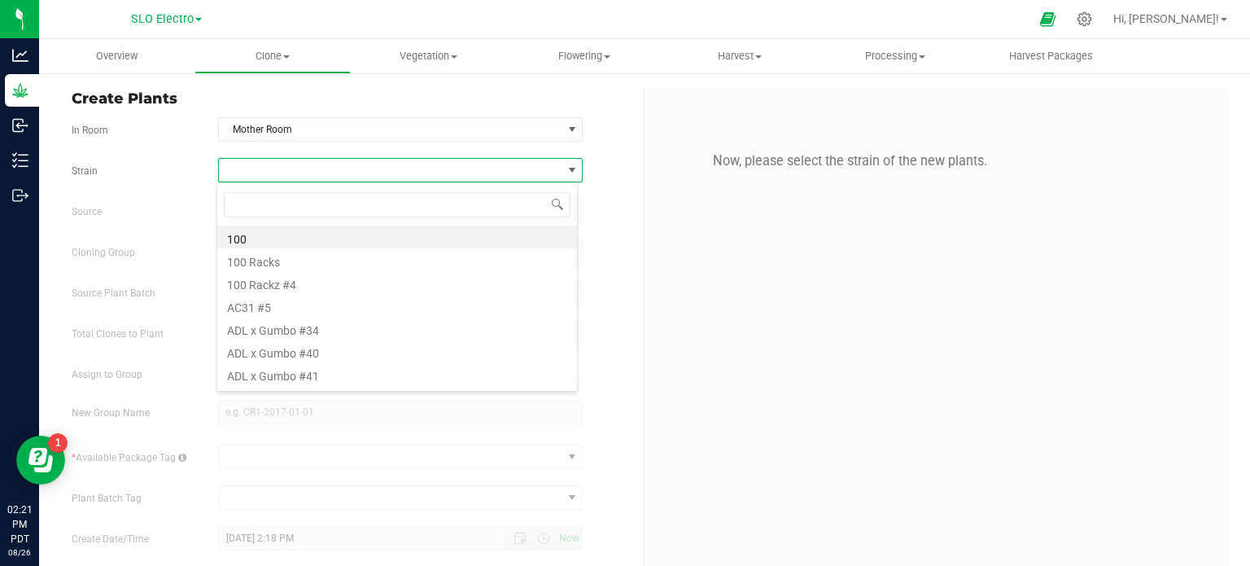
scroll to position [24, 361]
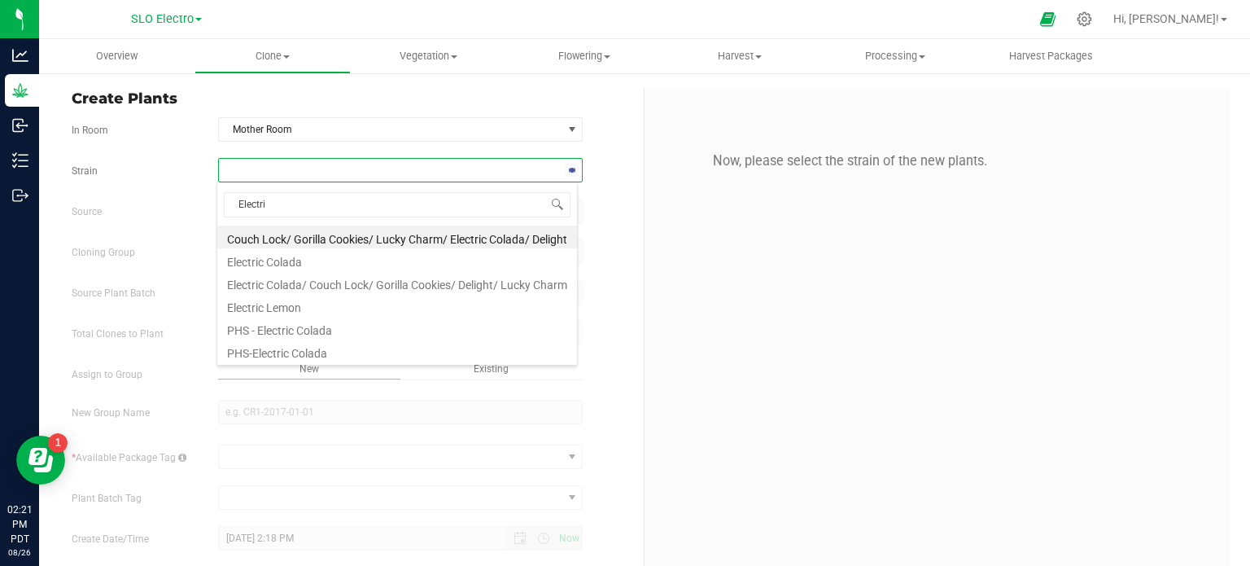
type input "Electric"
click at [285, 306] on li "Electric Lemon" at bounding box center [397, 305] width 360 height 23
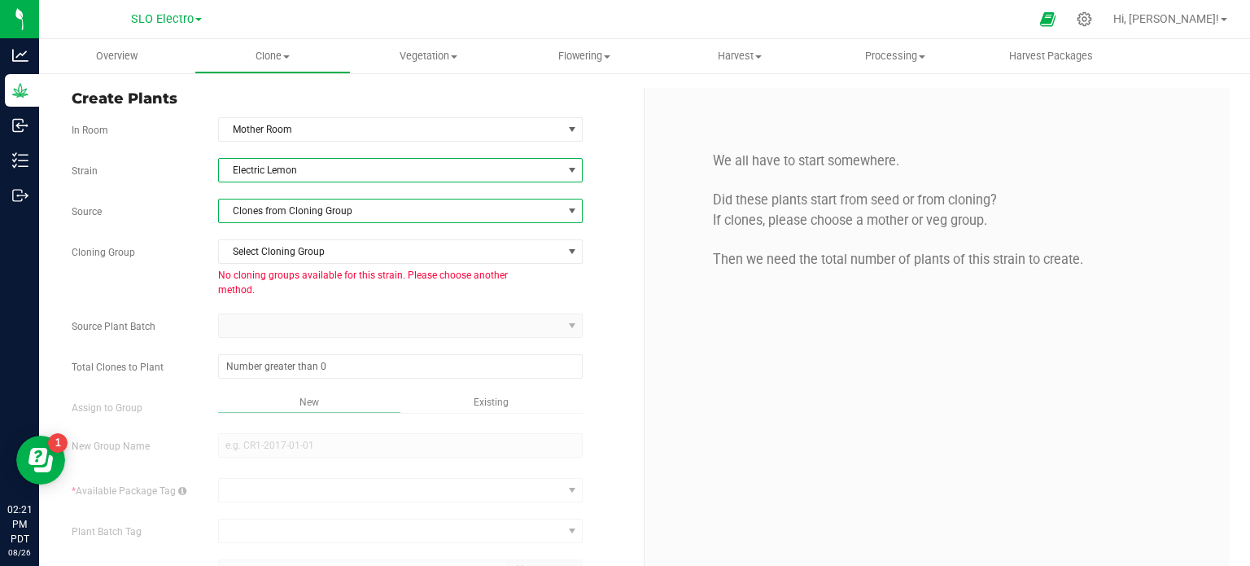
click at [413, 213] on span "Clones from Cloning Group" at bounding box center [390, 210] width 343 height 23
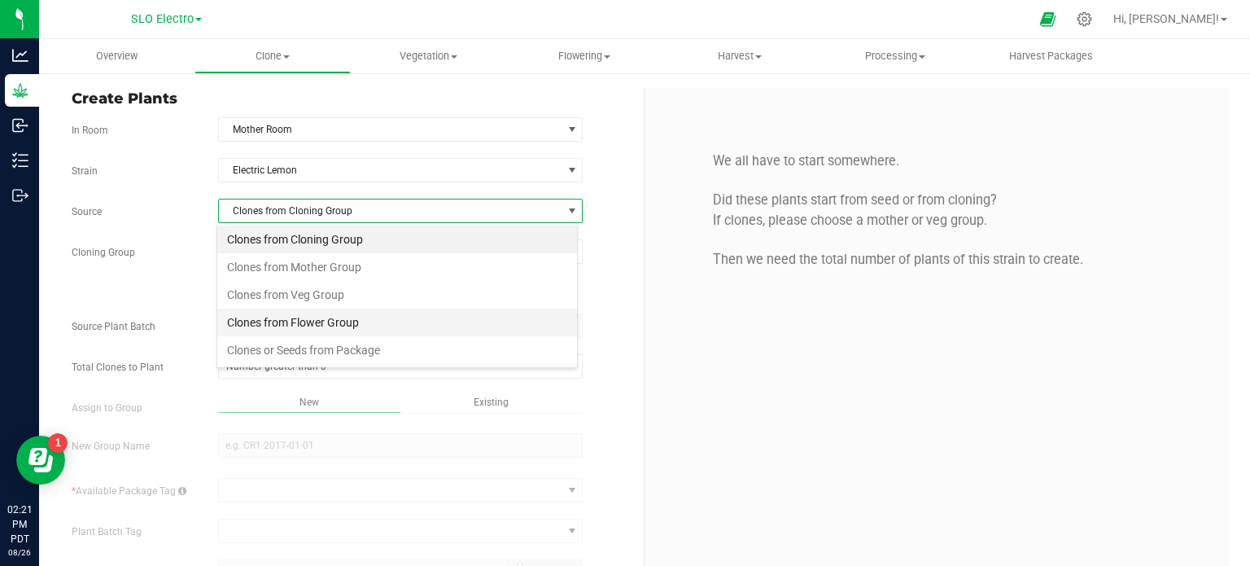
scroll to position [24, 361]
click at [361, 326] on li "Clones from Flower Group" at bounding box center [397, 322] width 360 height 28
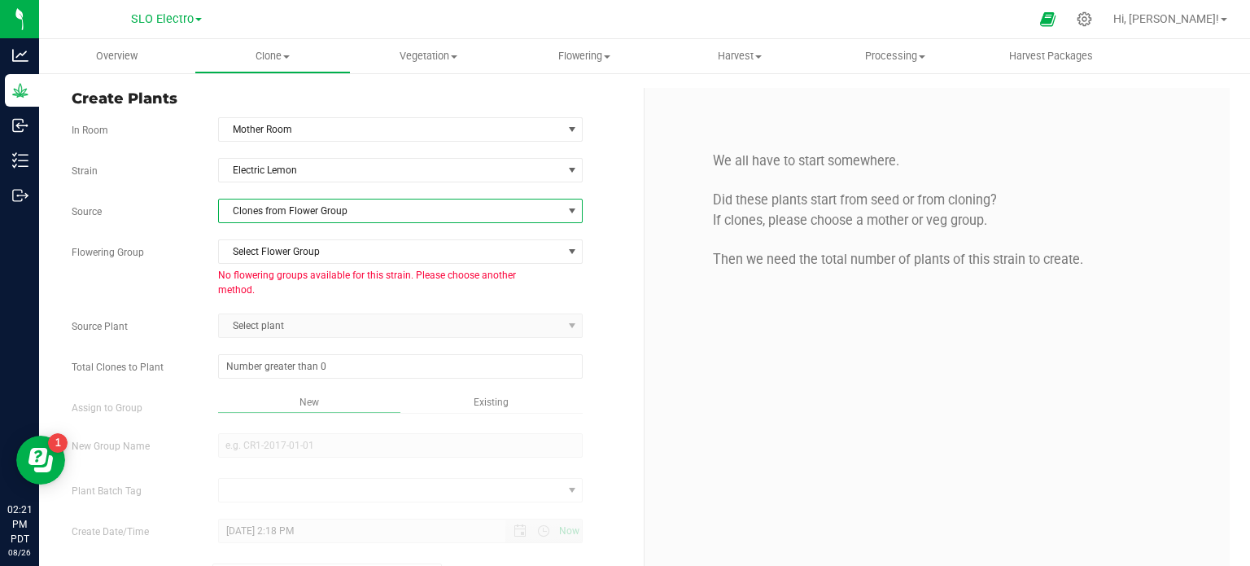
click at [428, 222] on div "Strain Electric Lemon Source Clones from Flower Group Flowering Group Select Fl…" at bounding box center [352, 374] width 560 height 433
click at [432, 209] on span "Clones from Flower Group" at bounding box center [390, 210] width 343 height 23
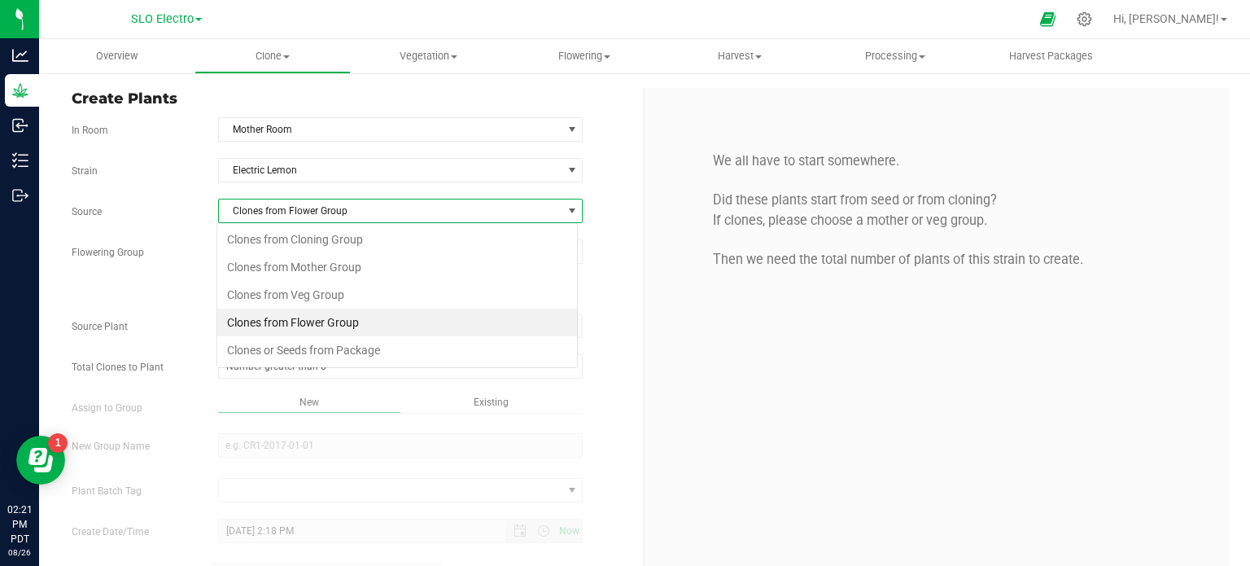
scroll to position [24, 361]
click at [352, 352] on li "Clones or Seeds from Package" at bounding box center [397, 350] width 360 height 28
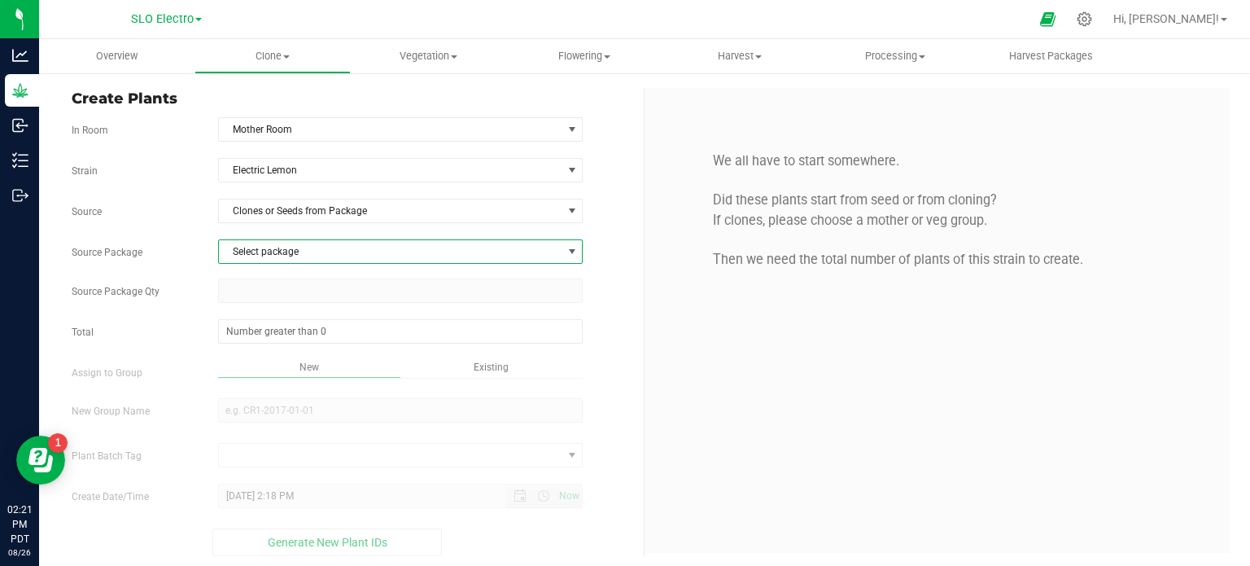
click at [355, 251] on span "Select package" at bounding box center [390, 251] width 343 height 23
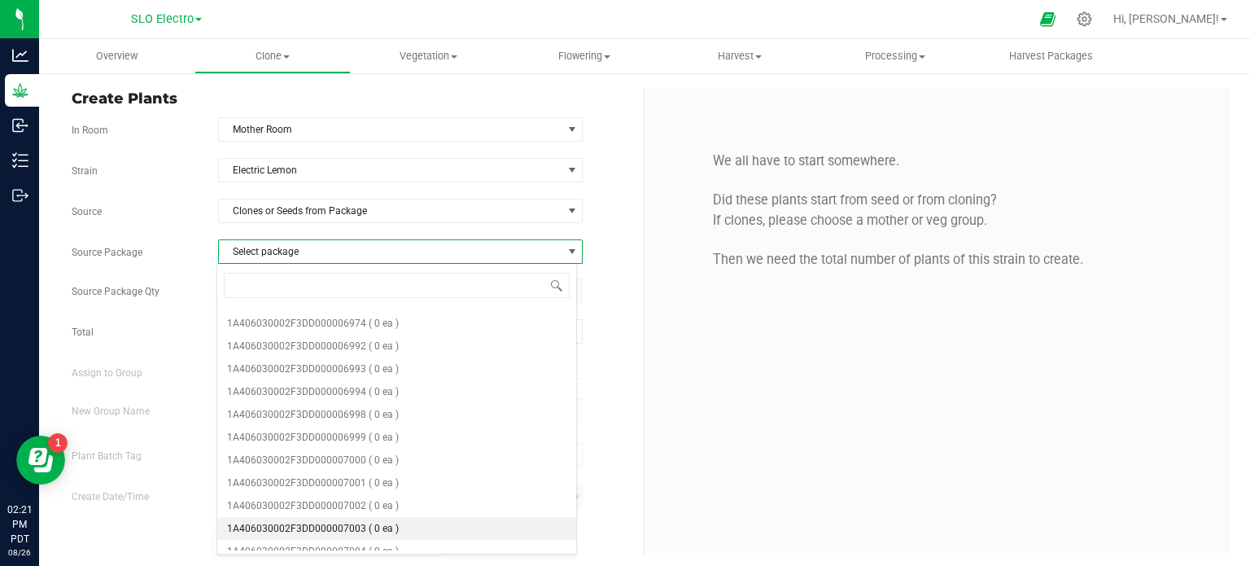
scroll to position [439, 0]
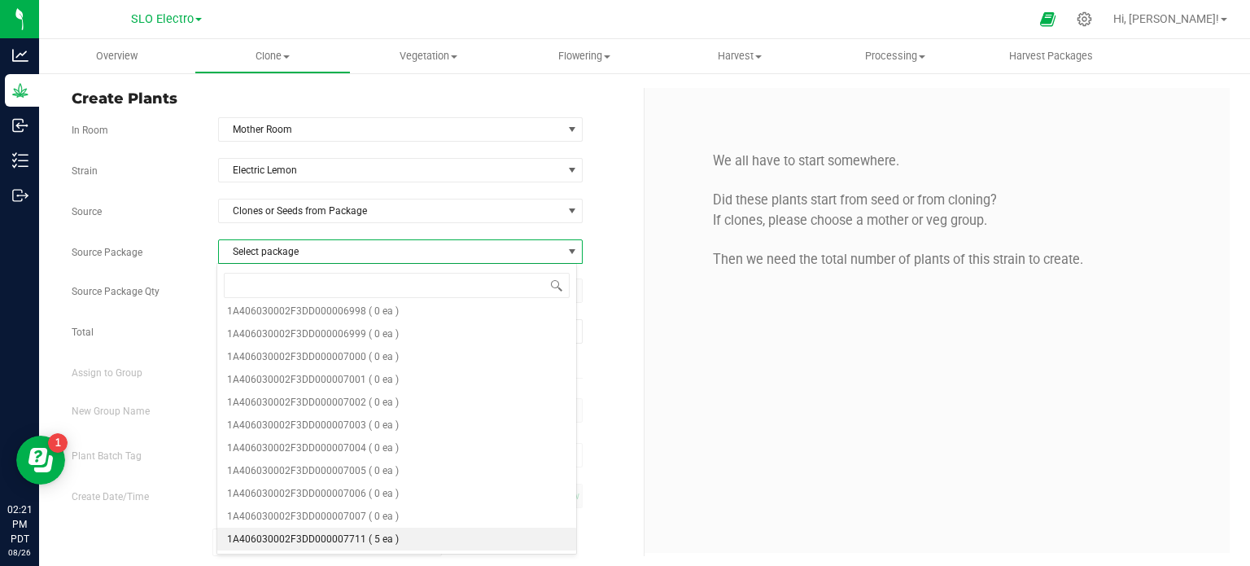
click at [405, 533] on li "1A406030002F3DD000007711 ( 5 ea )" at bounding box center [397, 538] width 360 height 23
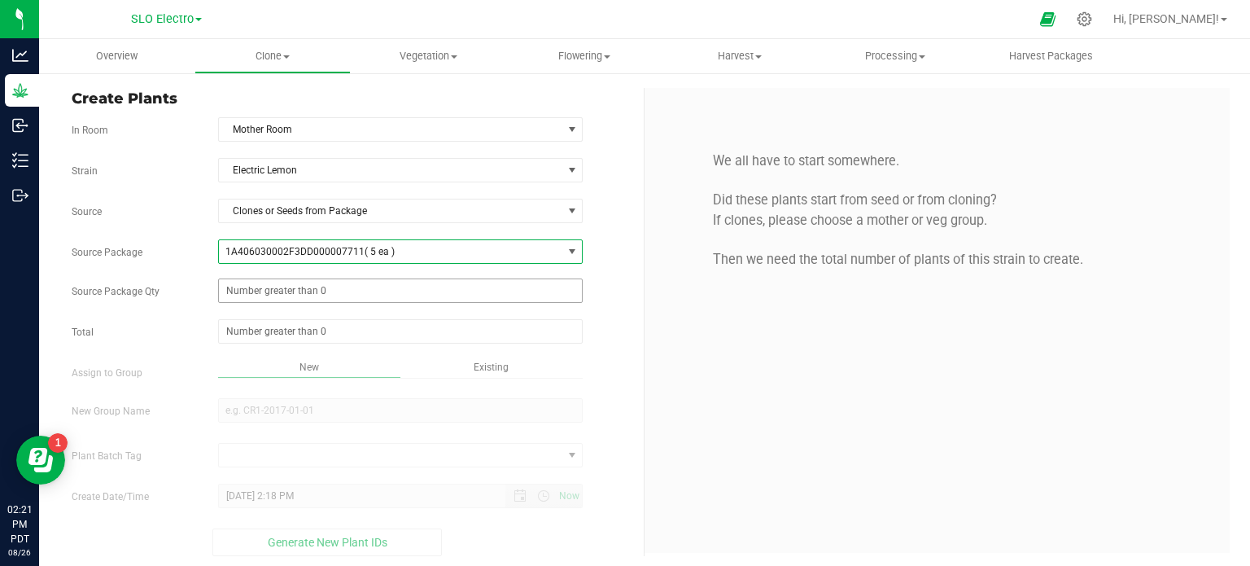
click at [315, 286] on span at bounding box center [400, 290] width 365 height 24
type input "5"
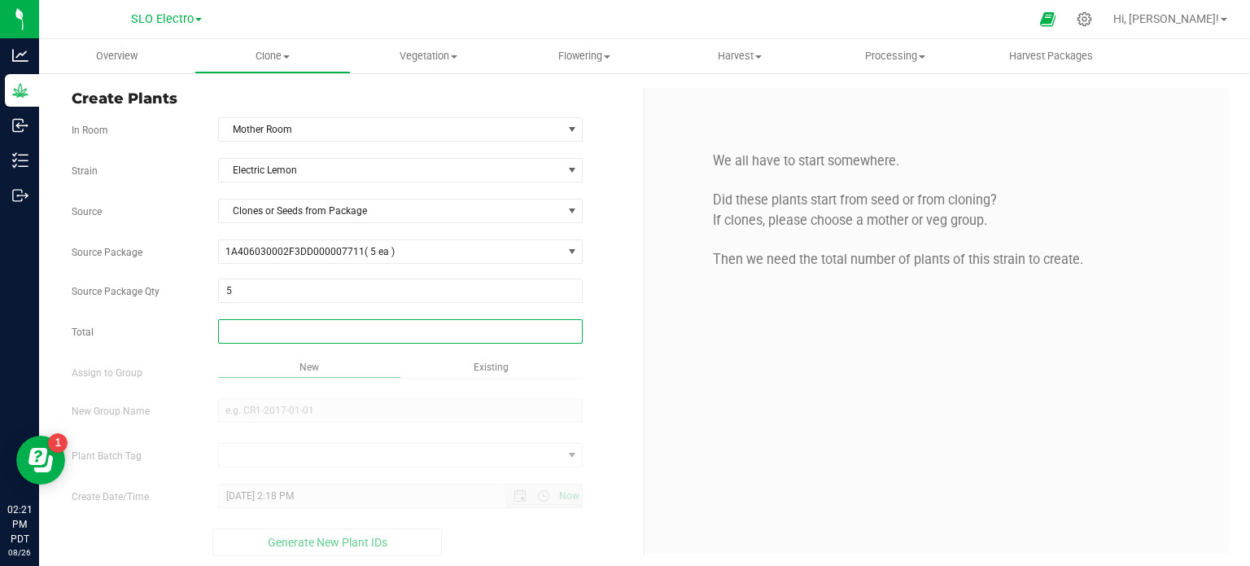
type input "5"
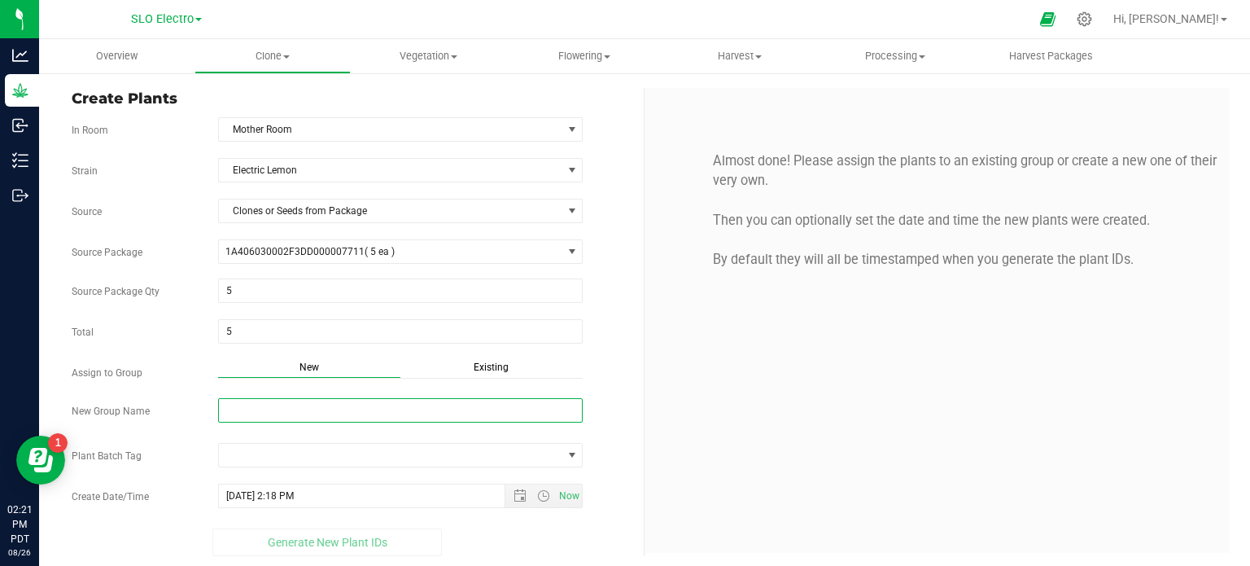
click at [305, 415] on input "New Group Name" at bounding box center [400, 410] width 365 height 24
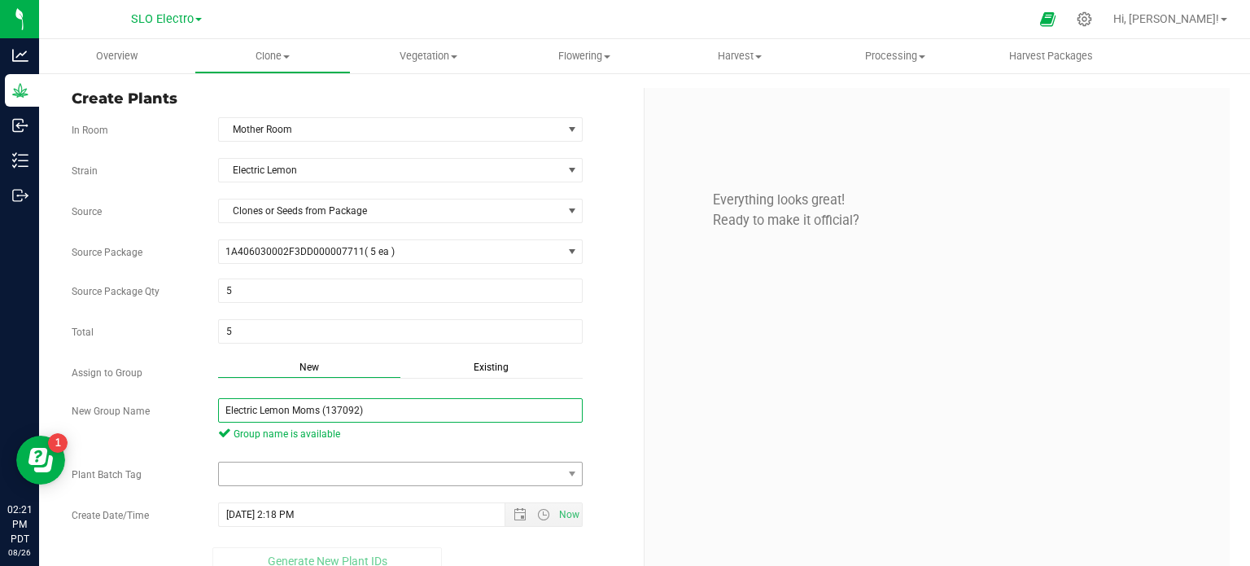
type input "Electric Lemon Moms (137092)"
click at [364, 474] on span at bounding box center [390, 473] width 343 height 23
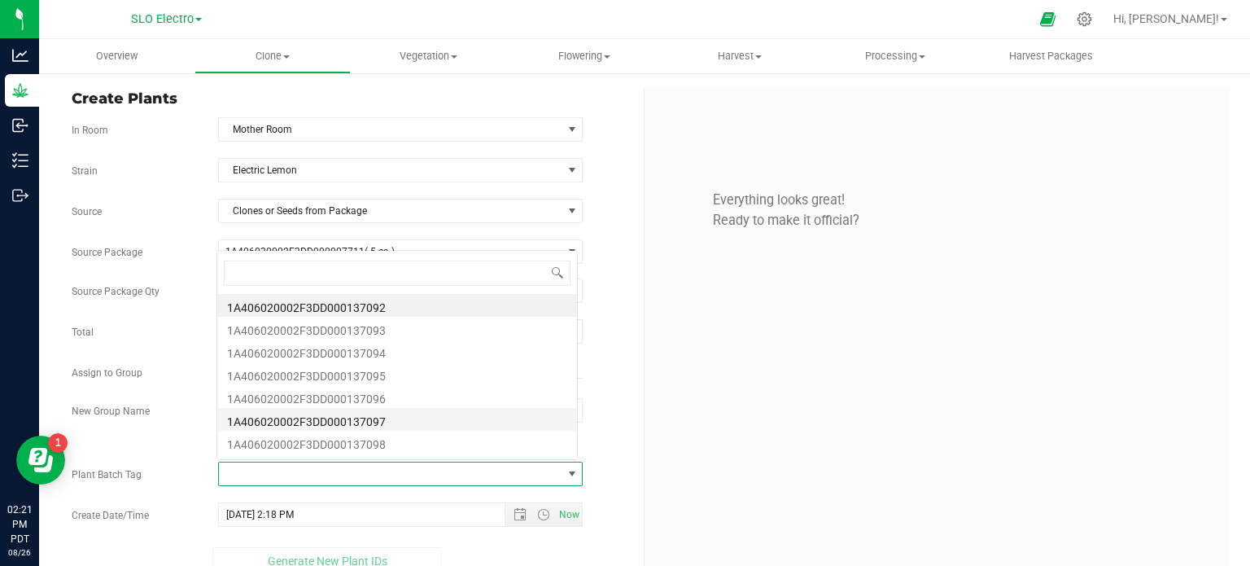
scroll to position [24, 357]
click at [322, 302] on li "1A406020002F3DD000137092" at bounding box center [397, 305] width 360 height 23
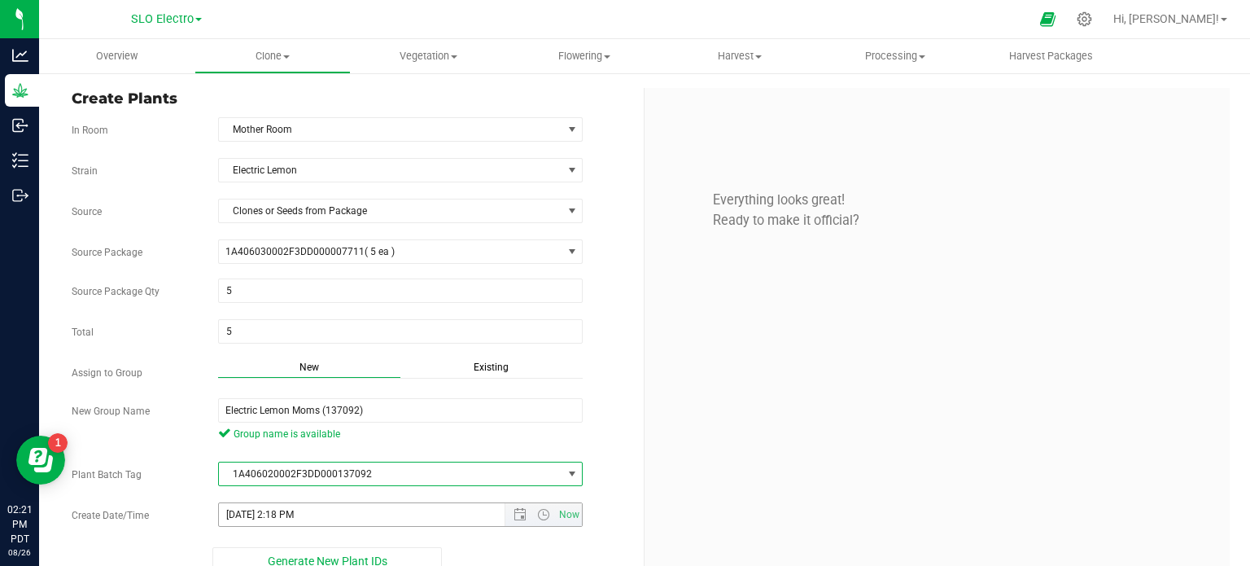
scroll to position [22, 0]
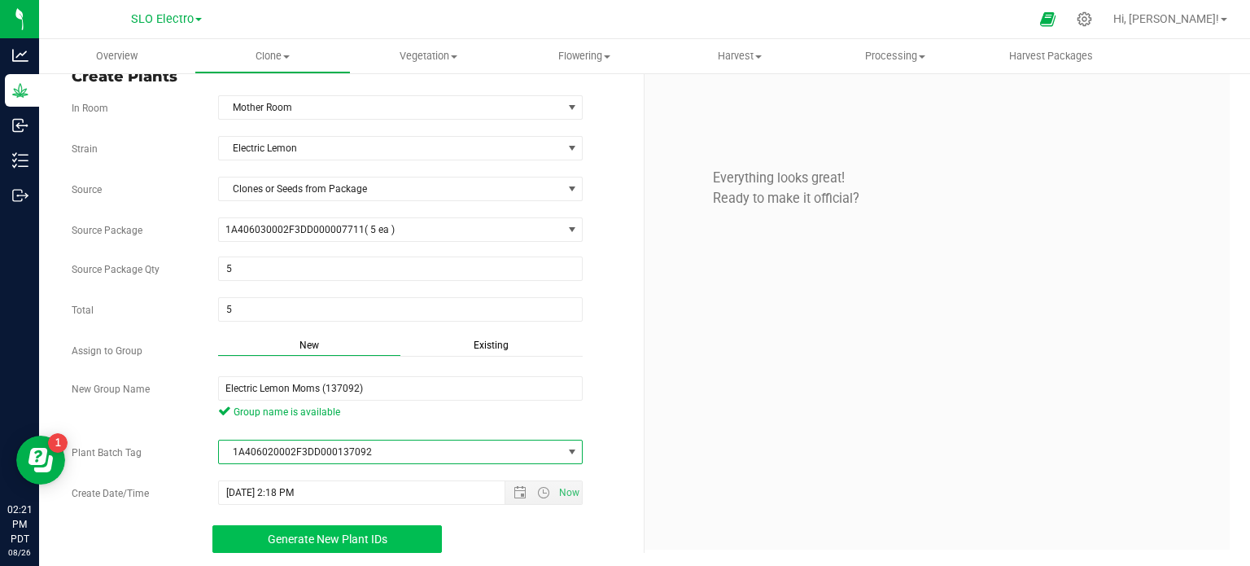
click at [319, 545] on button "Generate New Plant IDs" at bounding box center [327, 539] width 230 height 28
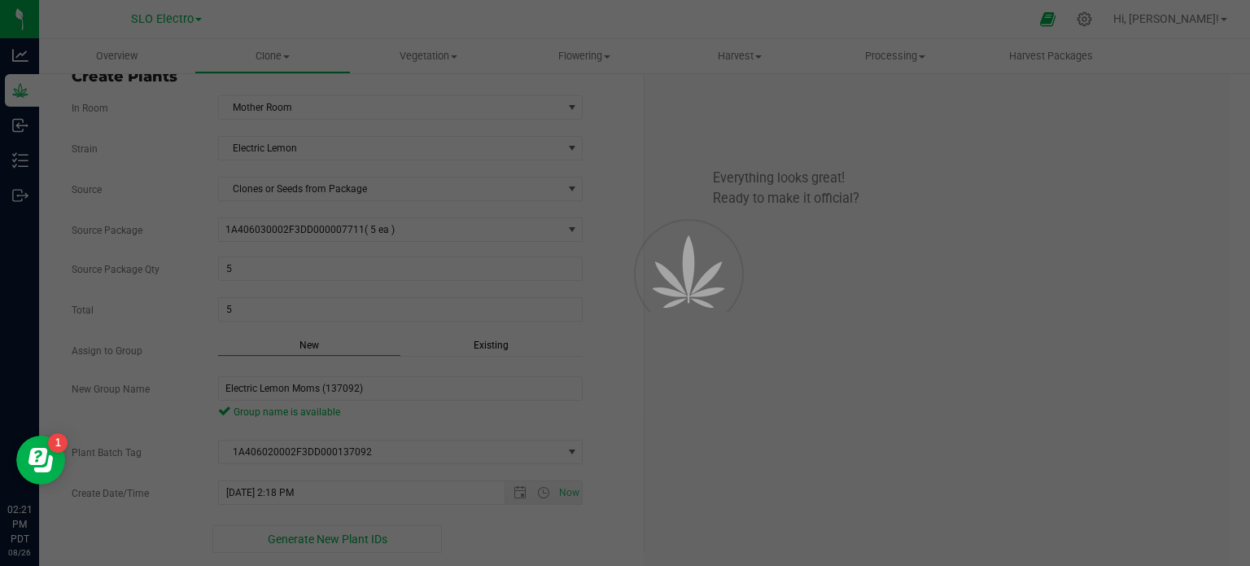
scroll to position [49, 0]
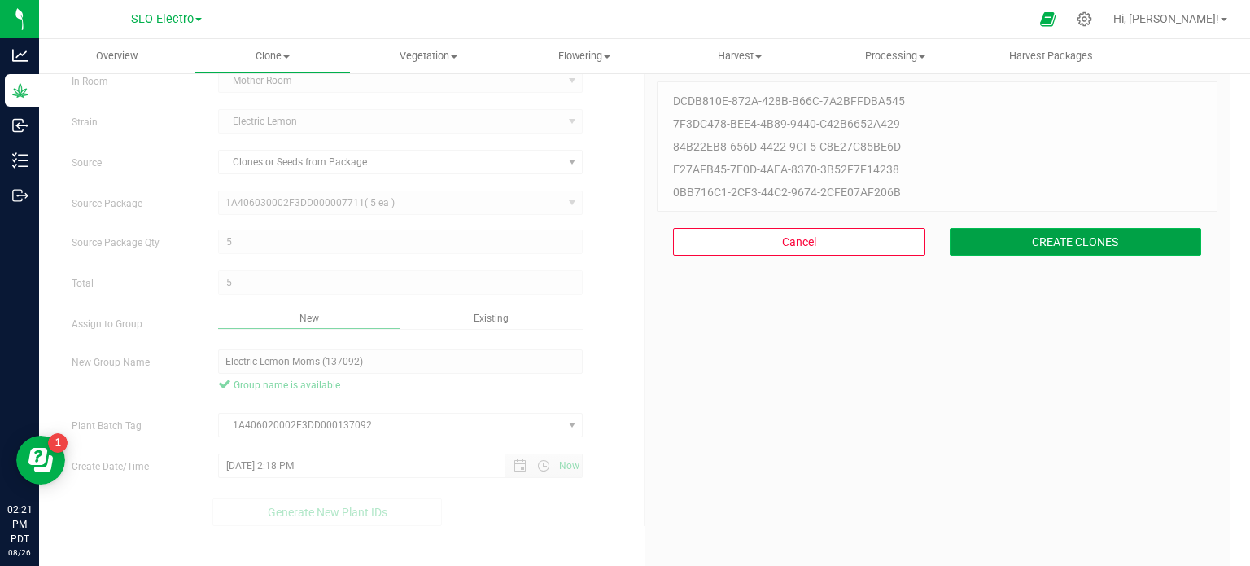
click at [1086, 245] on button "CREATE CLONES" at bounding box center [1076, 242] width 252 height 28
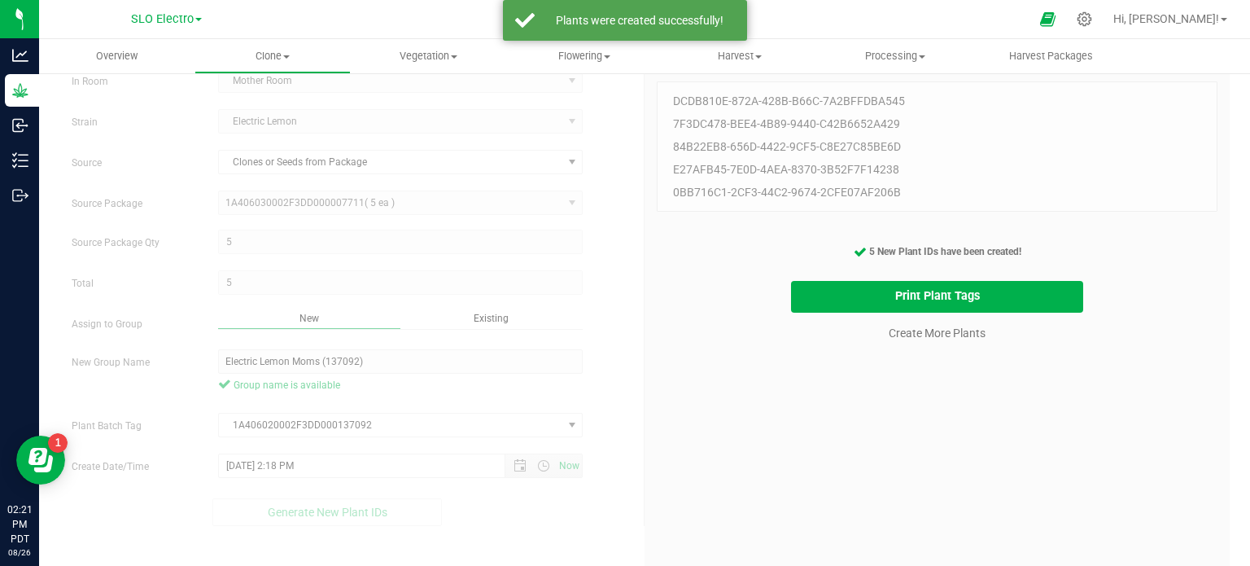
click at [925, 341] on cancel-button "Create More Plants" at bounding box center [936, 331] width 111 height 28
